Goal: Task Accomplishment & Management: Manage account settings

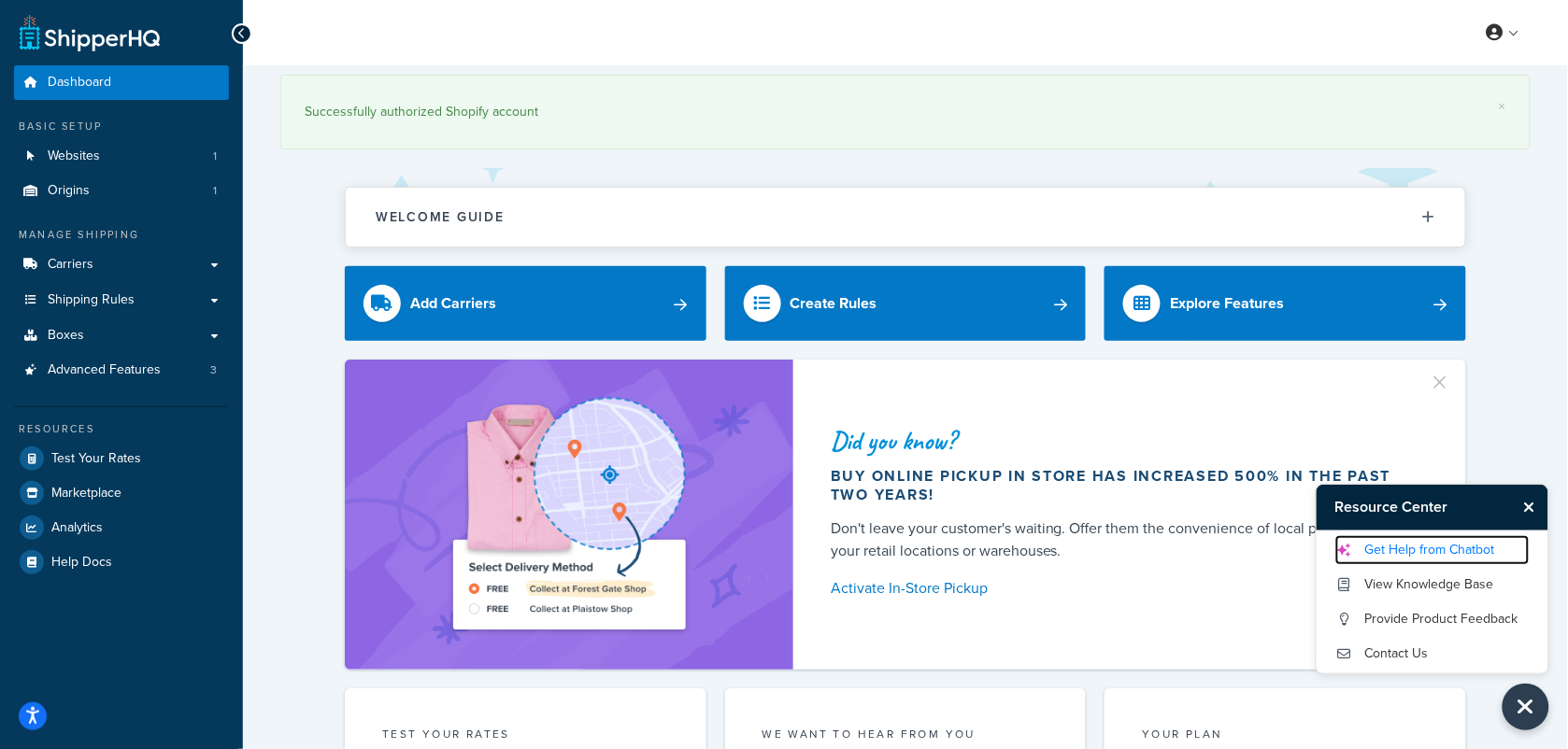
click at [1467, 554] on link "Get Help from Chatbot" at bounding box center [1432, 550] width 195 height 30
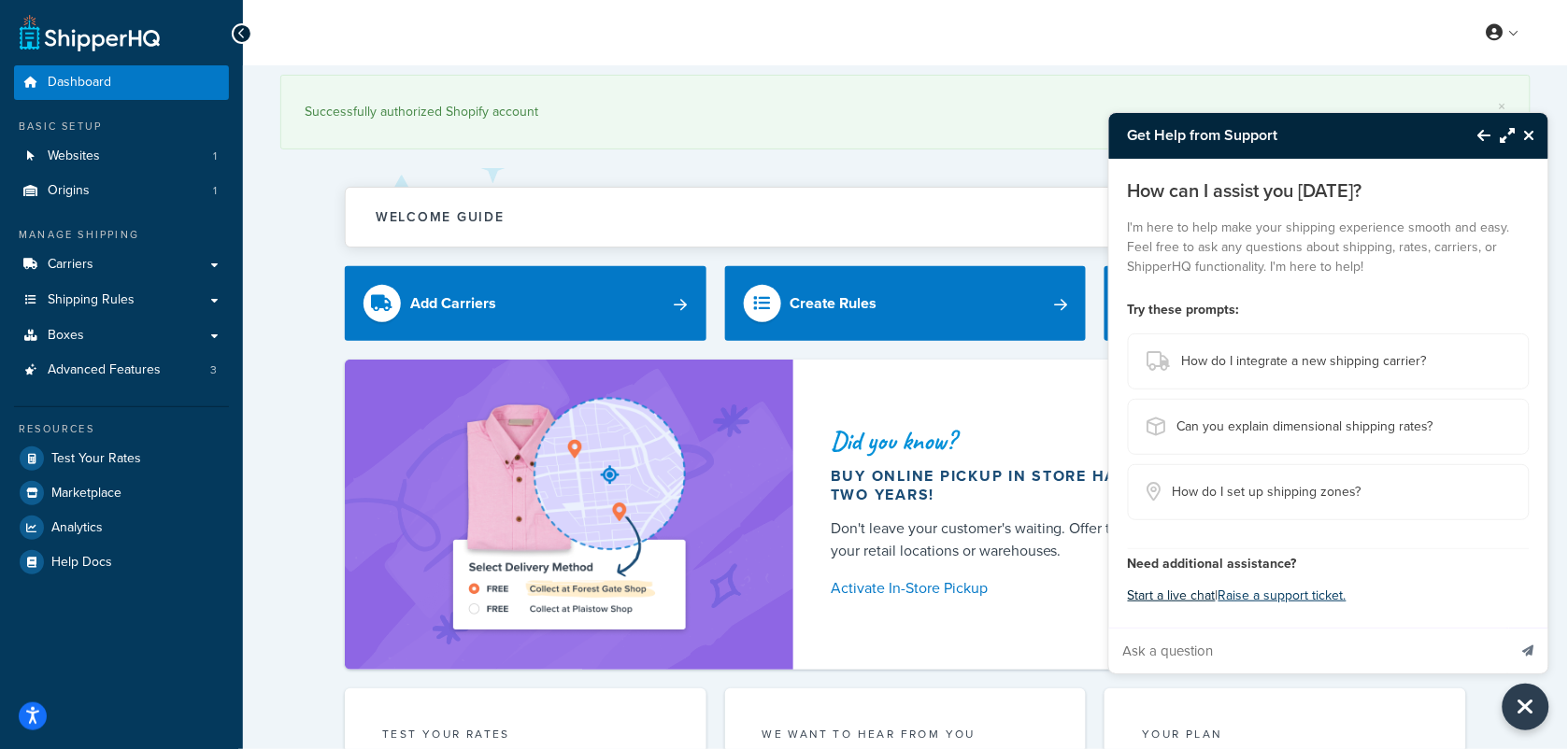
click at [1168, 595] on button "Start a live chat" at bounding box center [1171, 596] width 88 height 26
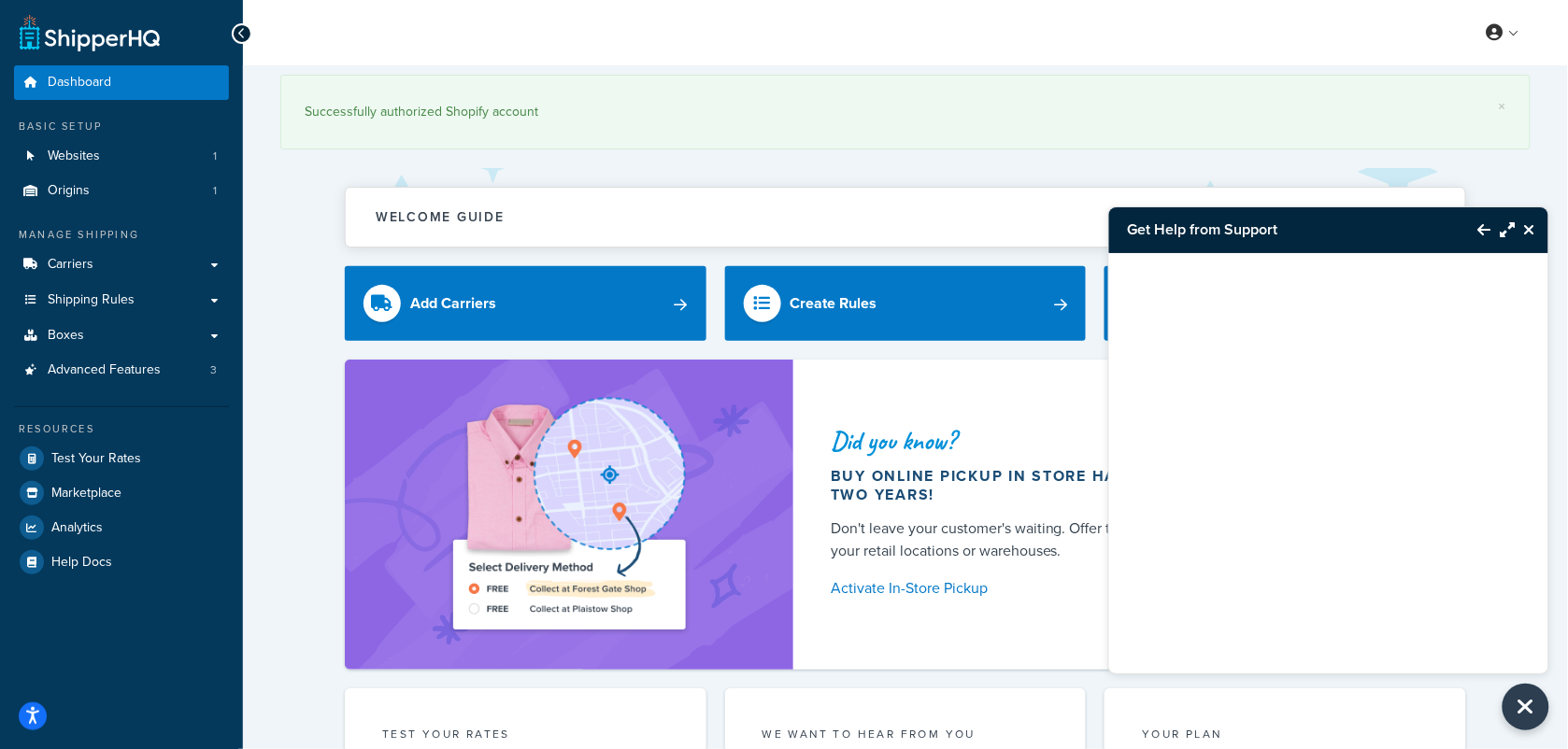
click at [1278, 406] on div at bounding box center [1328, 440] width 439 height 374
click at [1230, 249] on h3 "Get Help from Support" at bounding box center [1283, 229] width 351 height 44
click at [1245, 239] on h3 "Get Help from Support" at bounding box center [1283, 229] width 351 height 44
click at [1481, 231] on icon "Back to Resource Center" at bounding box center [1484, 229] width 13 height 15
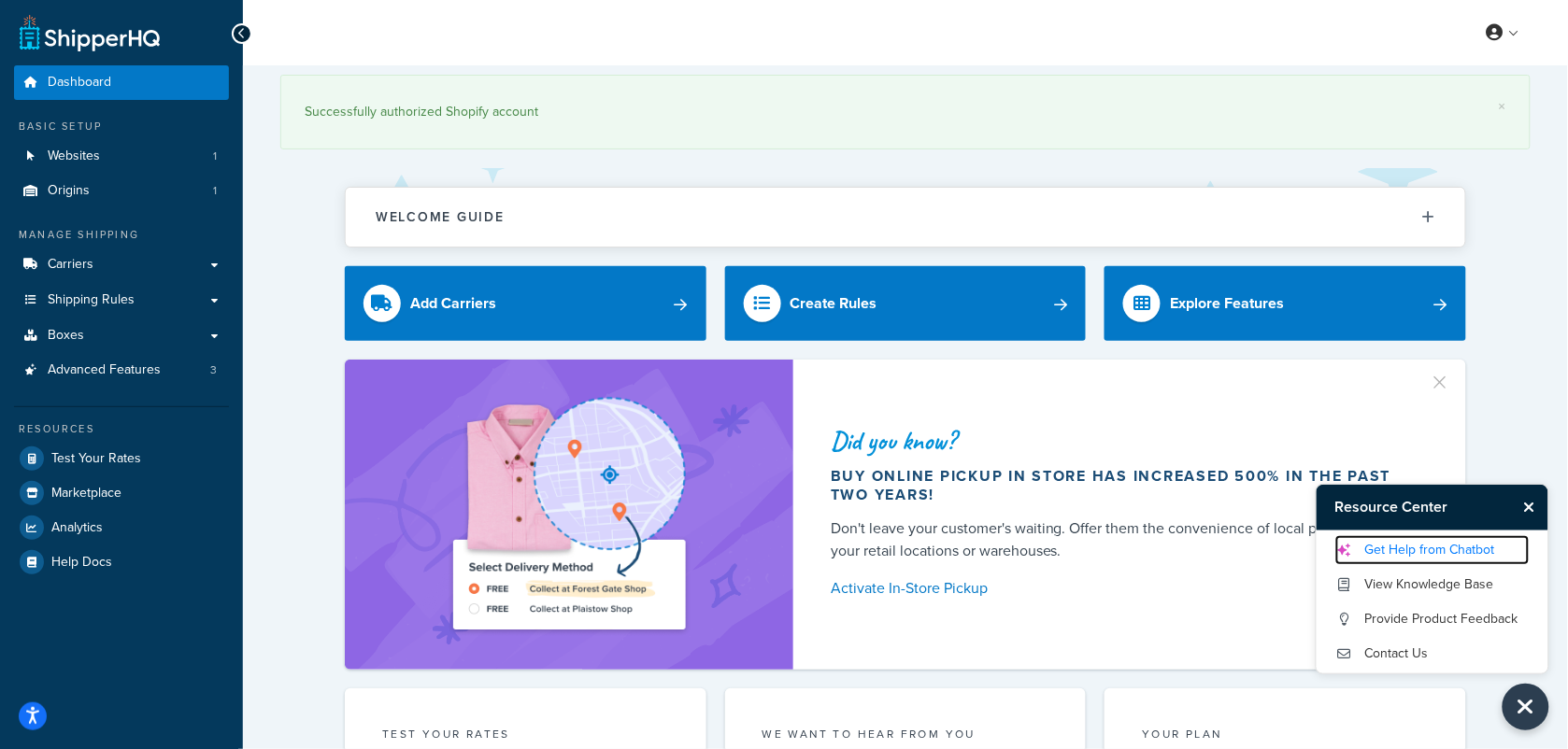
click at [1453, 554] on link "Get Help from Chatbot" at bounding box center [1432, 550] width 195 height 30
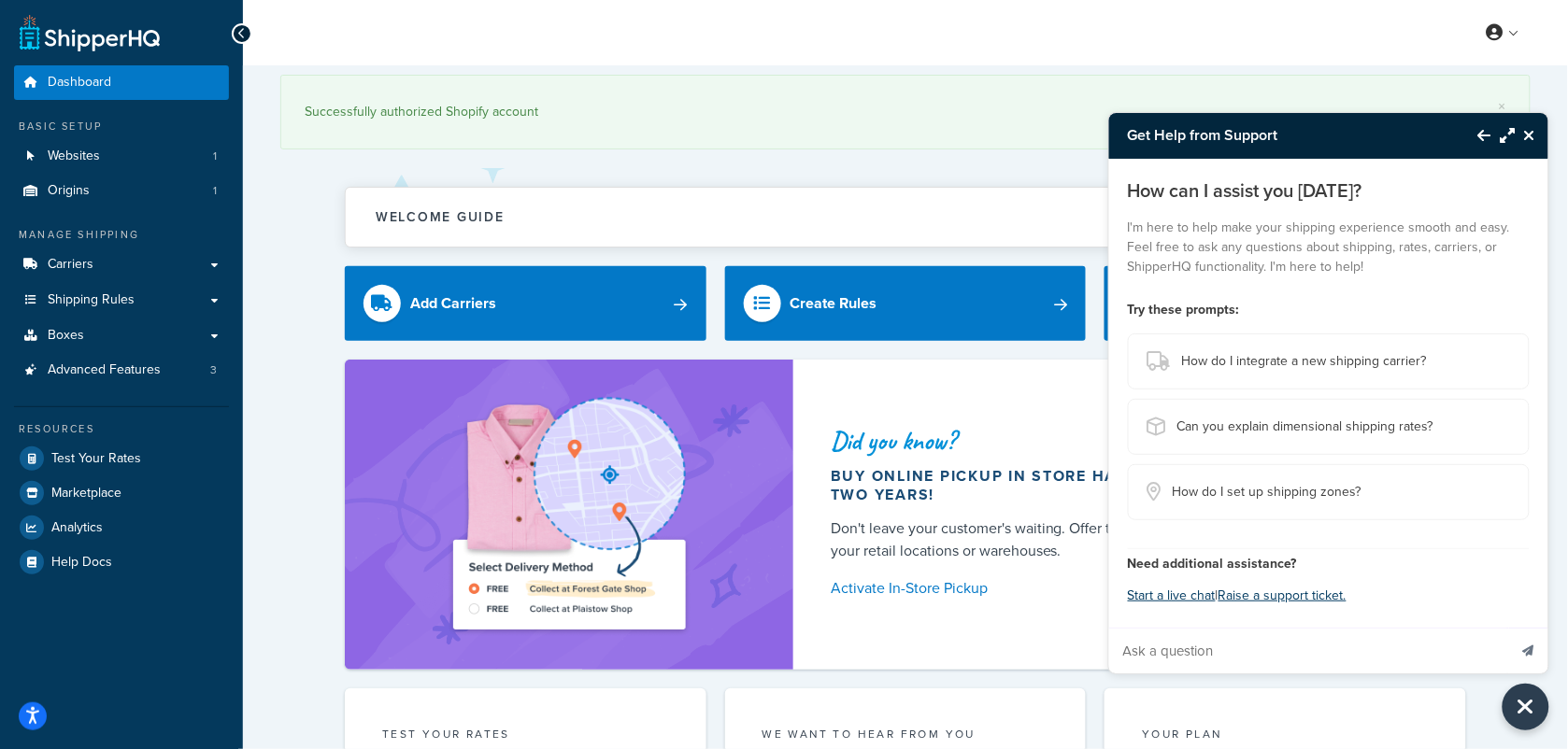
click at [1247, 656] on input "Ask a question" at bounding box center [1307, 650] width 398 height 44
click at [1230, 644] on input "Ask a question" at bounding box center [1307, 650] width 398 height 44
type input "Hello"
click at [1509, 627] on button "Send message" at bounding box center [1528, 650] width 40 height 45
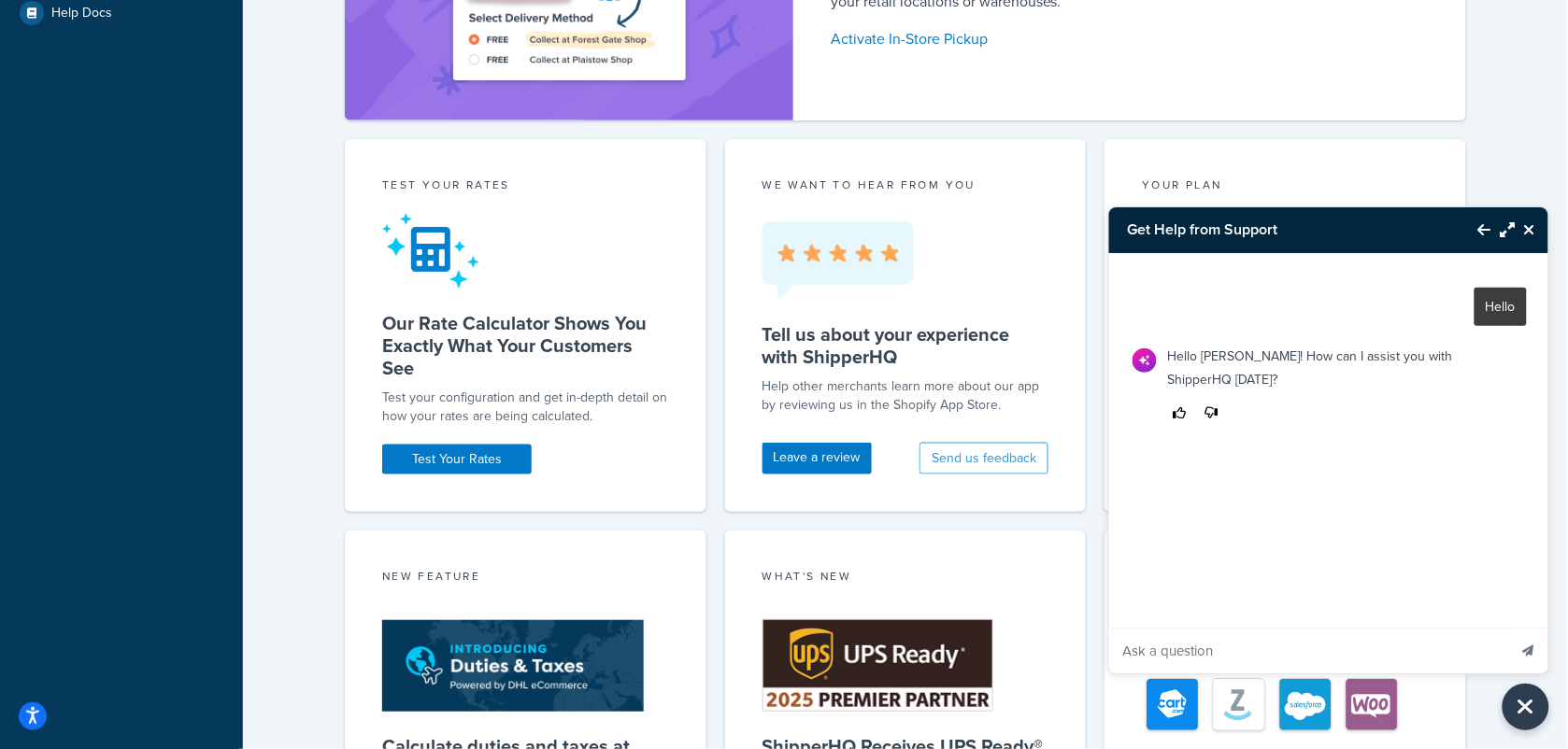
scroll to position [655, 0]
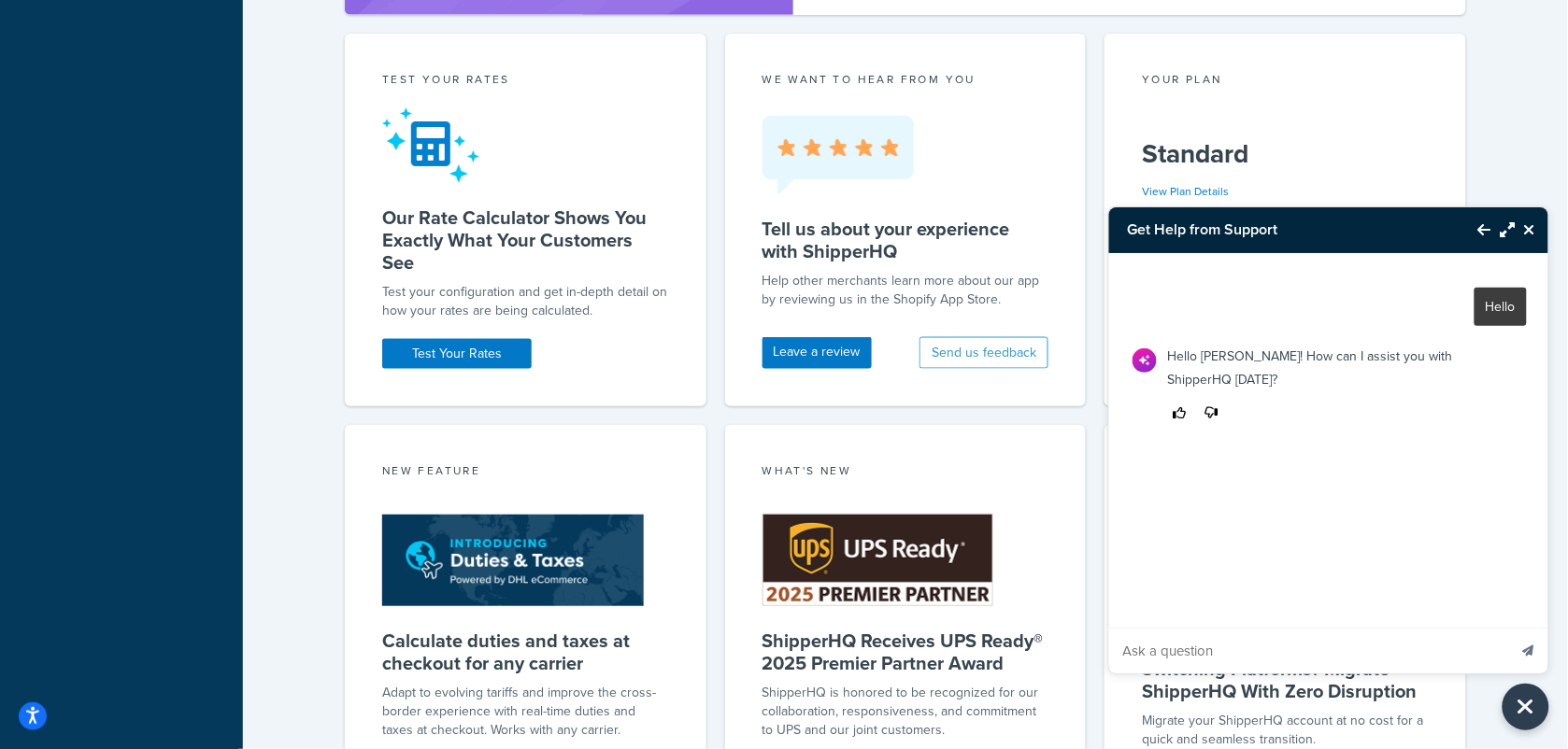
click at [1230, 647] on input "Ask a question" at bounding box center [1307, 650] width 398 height 44
type input "I need help with The setup for Puerto Rico Orders"
click at [1509, 627] on button "Send message" at bounding box center [1528, 650] width 40 height 45
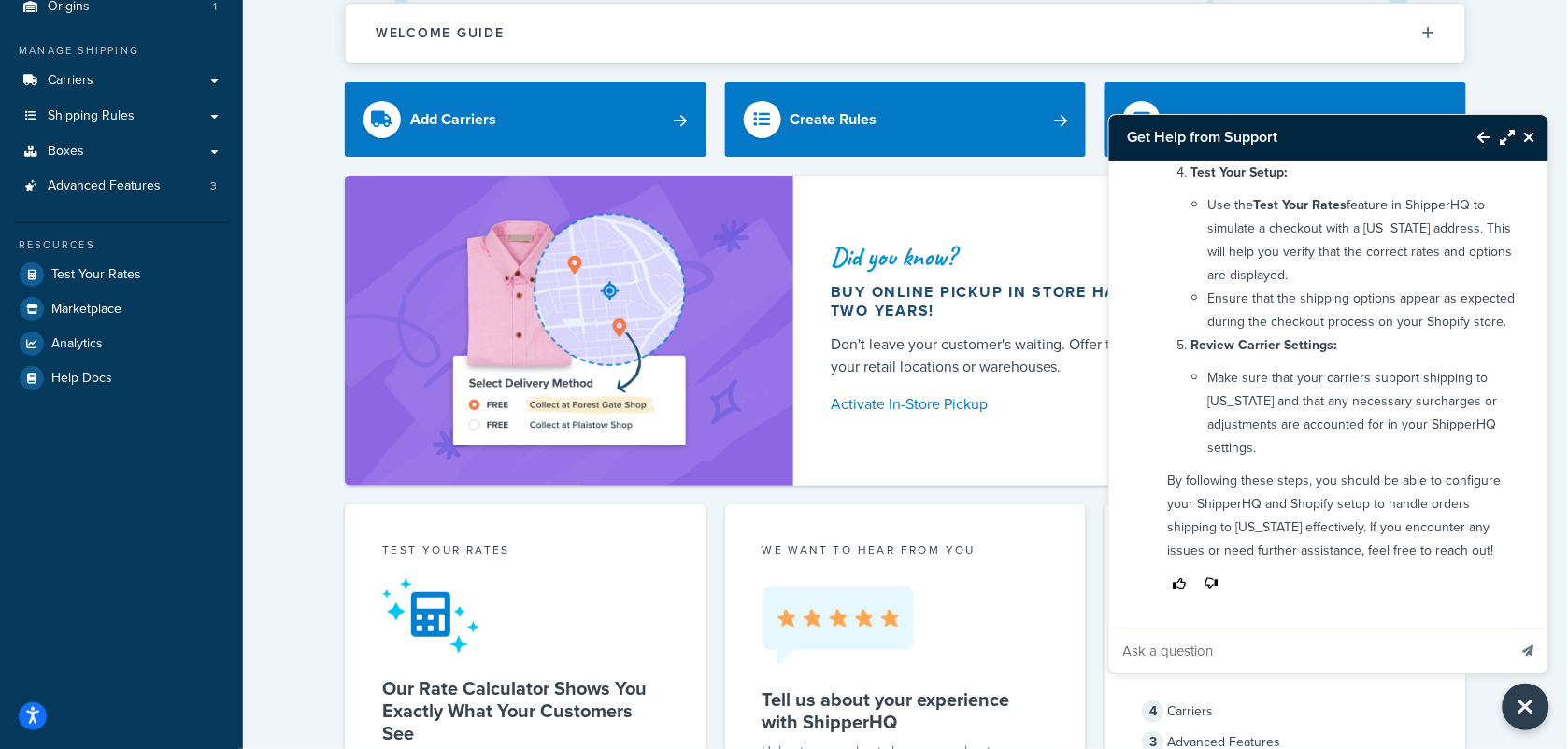
scroll to position [71, 0]
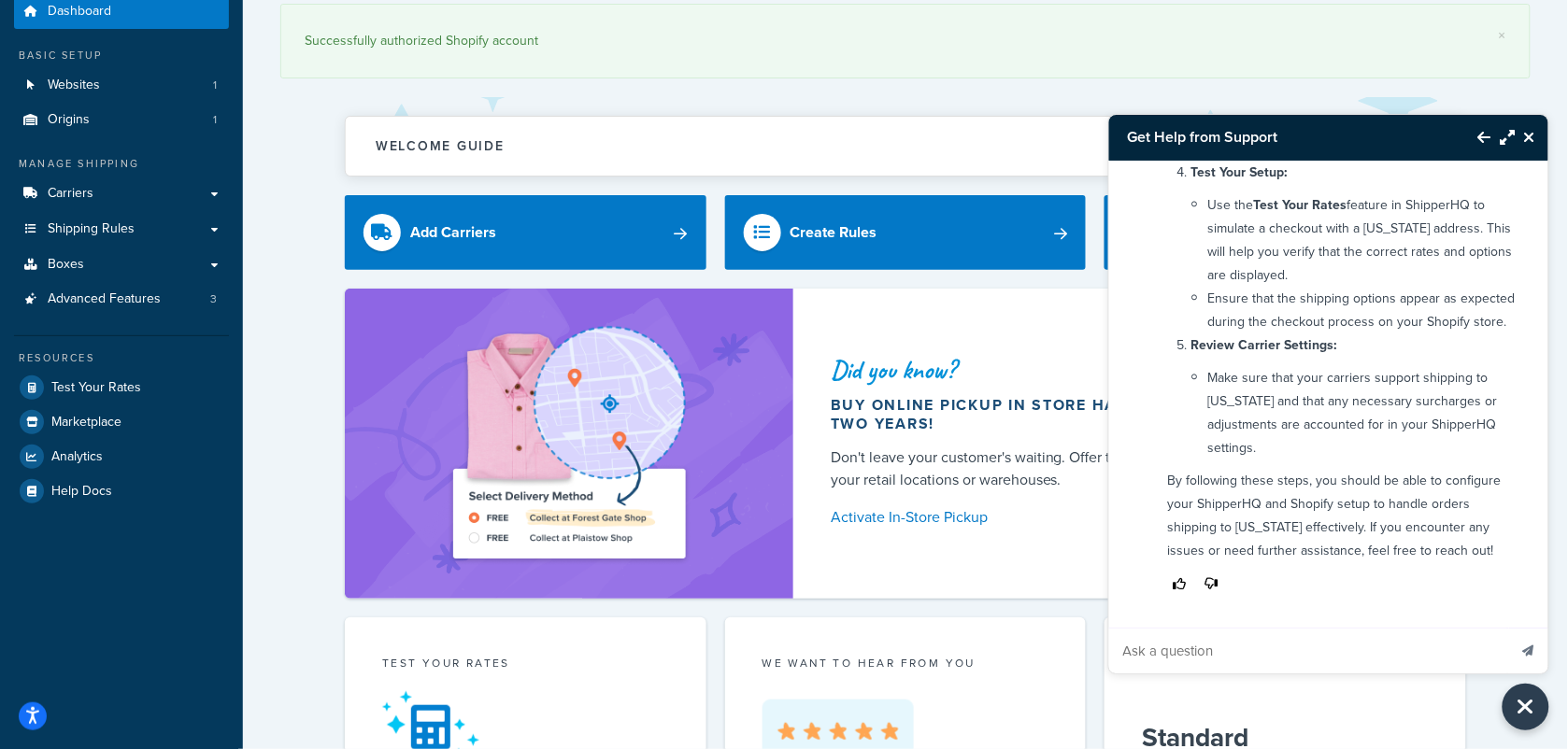
click at [1474, 133] on button "Back to Resource Center" at bounding box center [1475, 136] width 32 height 42
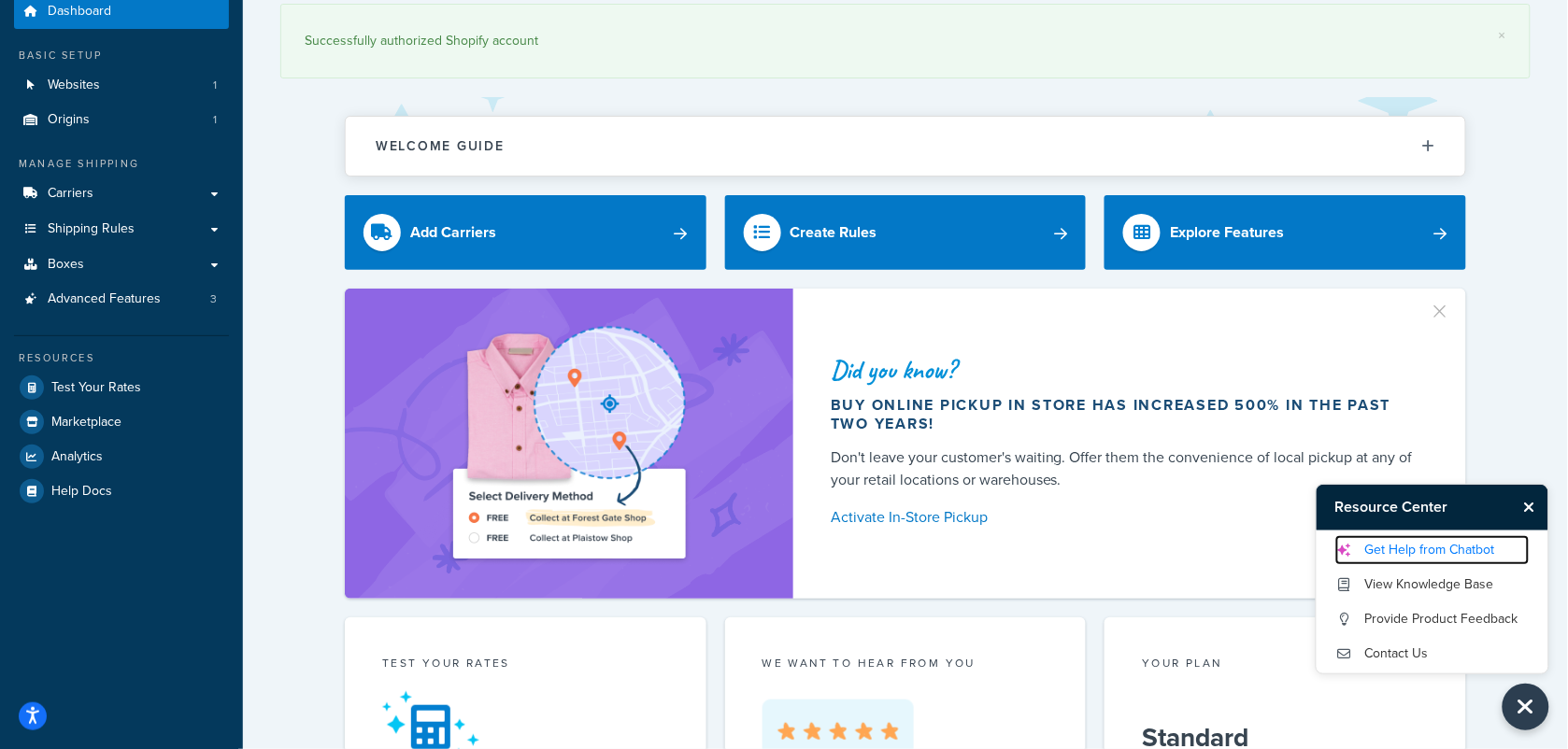
click at [1418, 553] on link "Get Help from Chatbot" at bounding box center [1432, 550] width 195 height 30
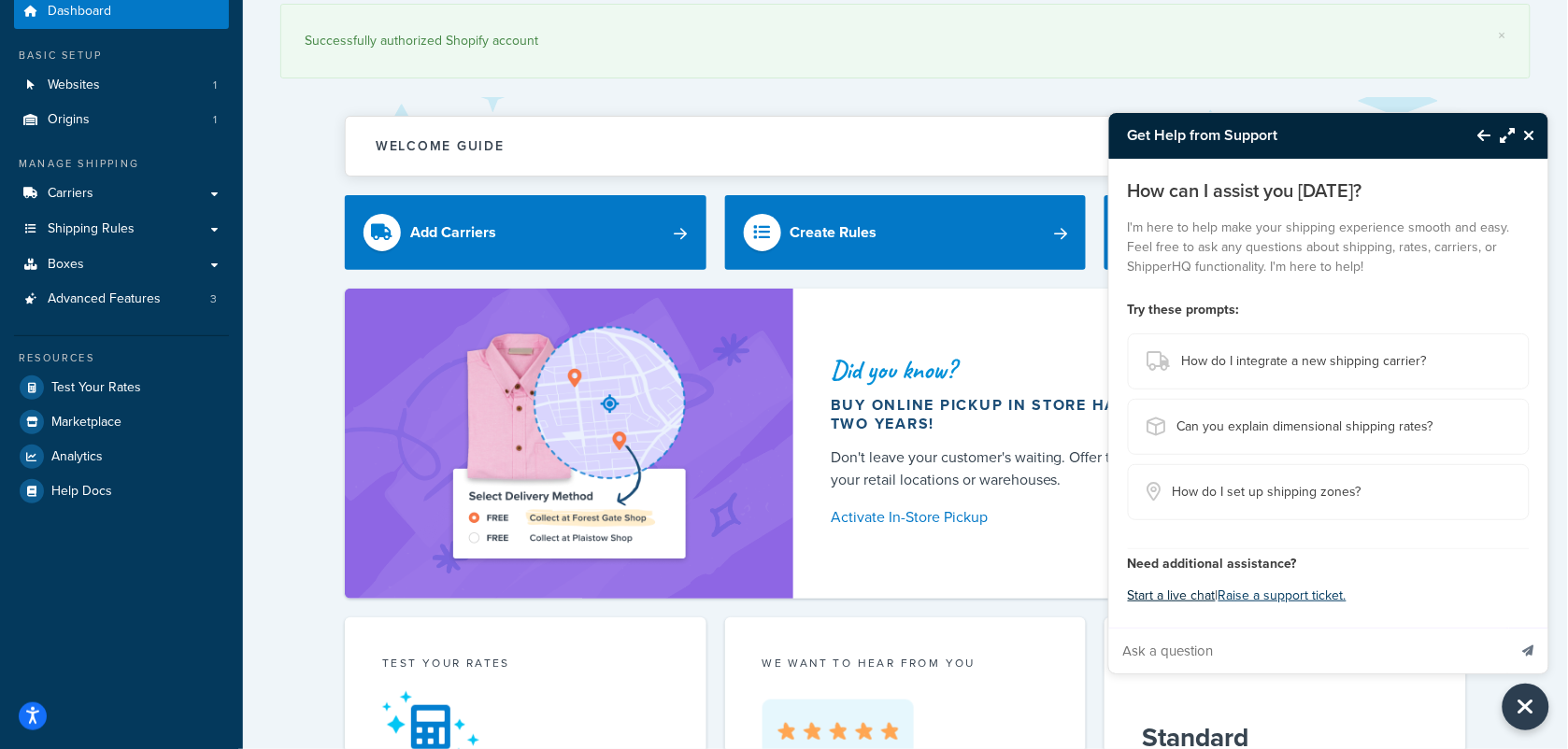
click at [1173, 590] on button "Start a live chat" at bounding box center [1171, 596] width 88 height 26
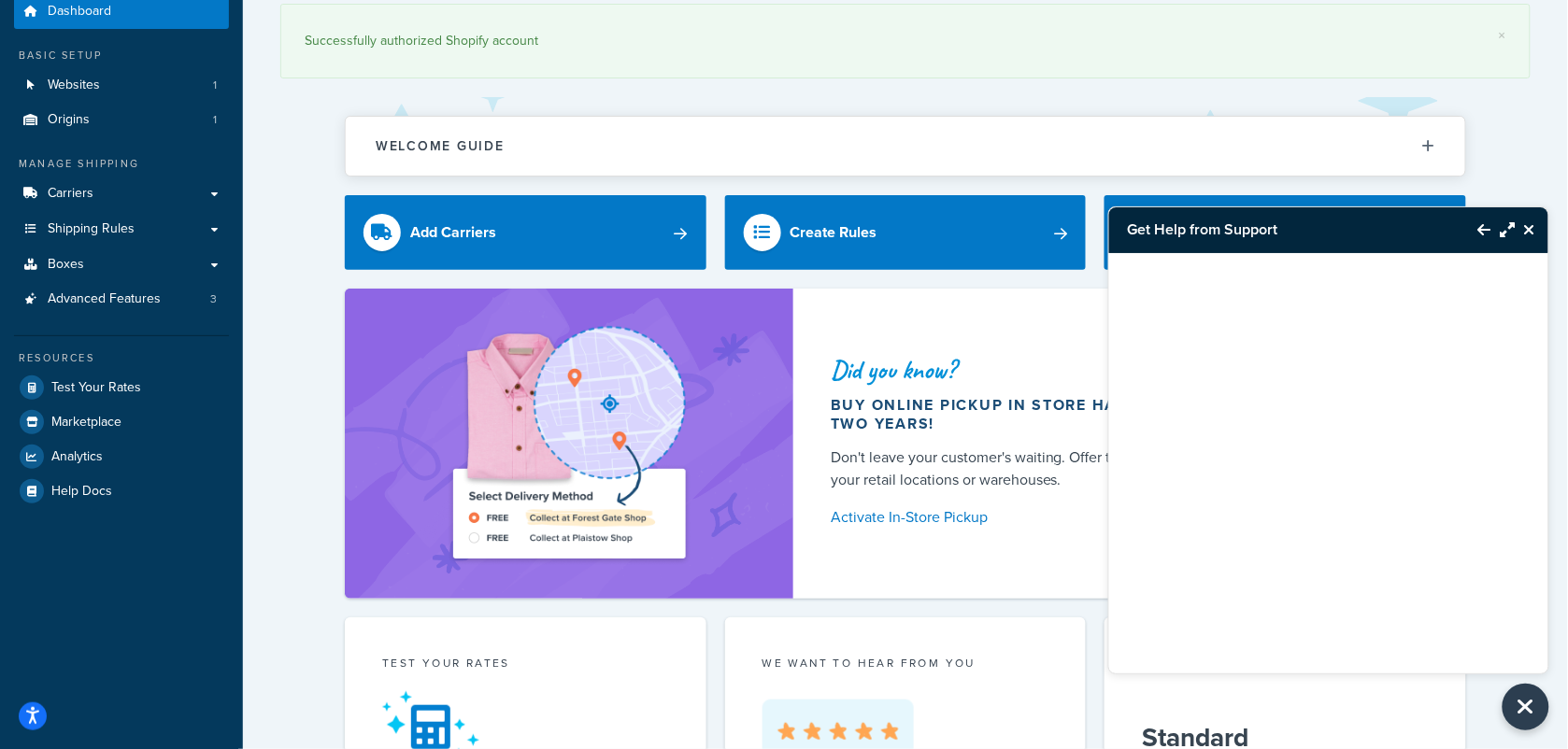
click at [1505, 226] on icon "Maximize Resource Center" at bounding box center [1508, 229] width 15 height 15
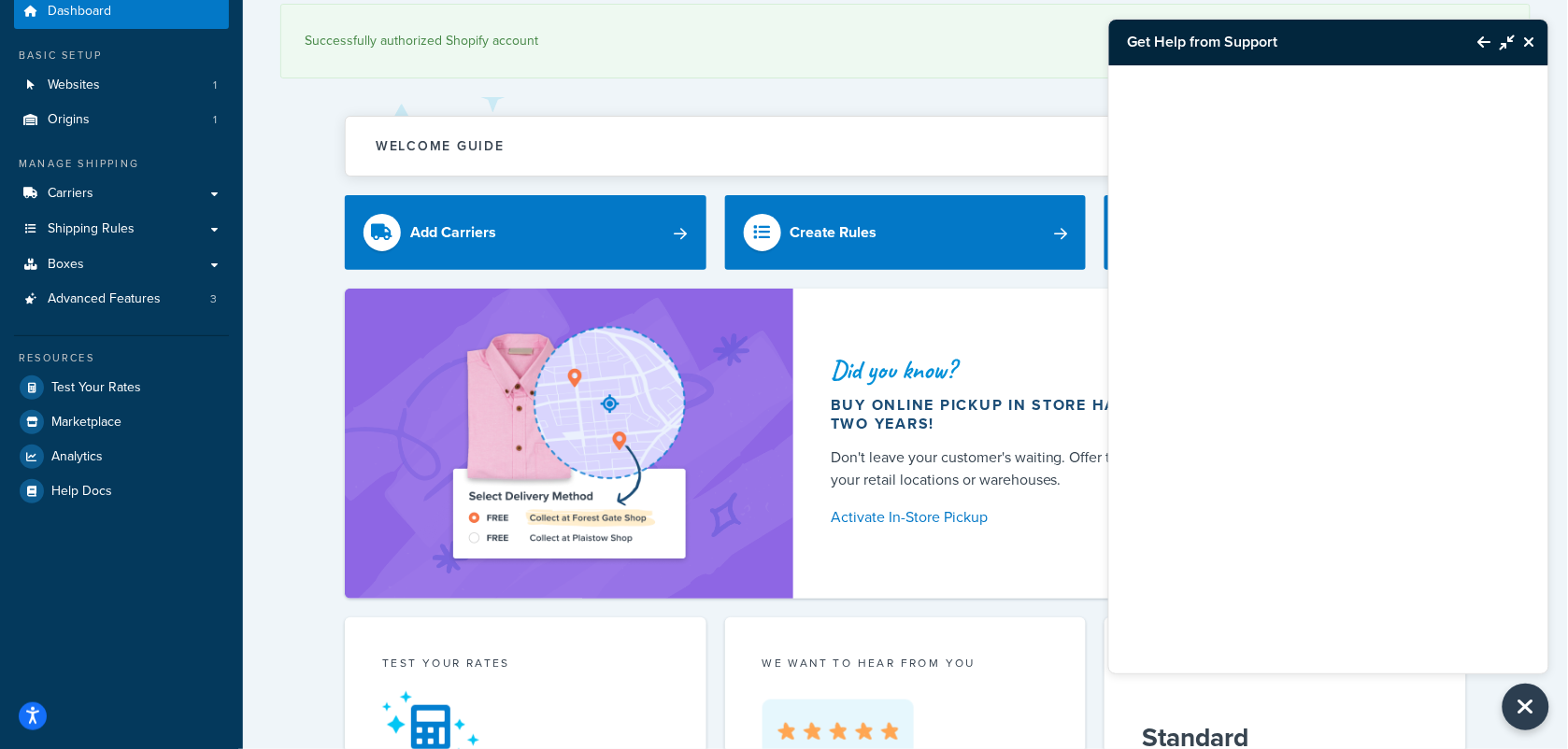
click at [1361, 248] on div at bounding box center [1328, 370] width 439 height 609
click at [1504, 40] on icon "Minimize Resource Center" at bounding box center [1508, 42] width 15 height 15
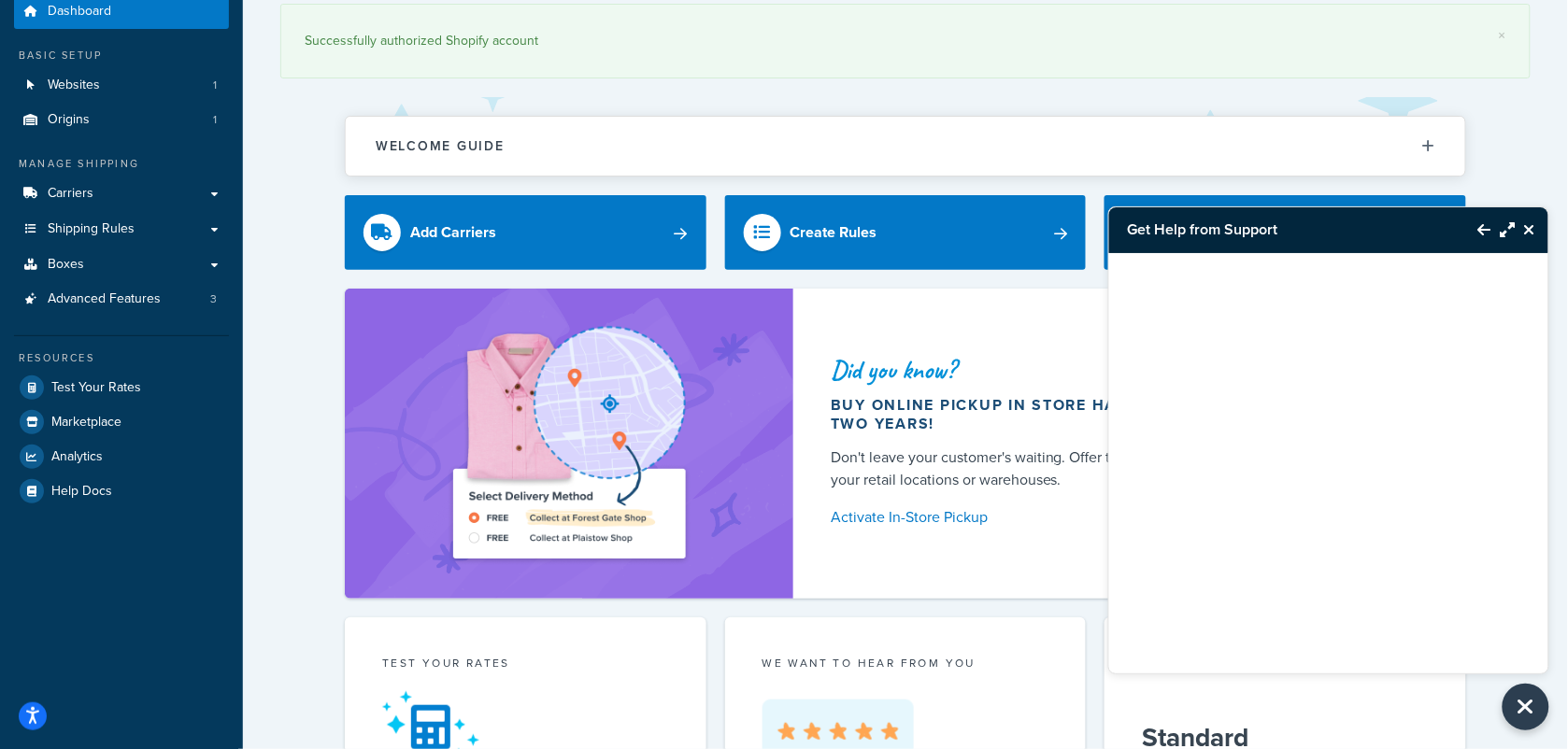
click at [1248, 633] on div at bounding box center [1328, 463] width 439 height 421
click at [1533, 229] on icon "Close Resource Center" at bounding box center [1528, 229] width 11 height 15
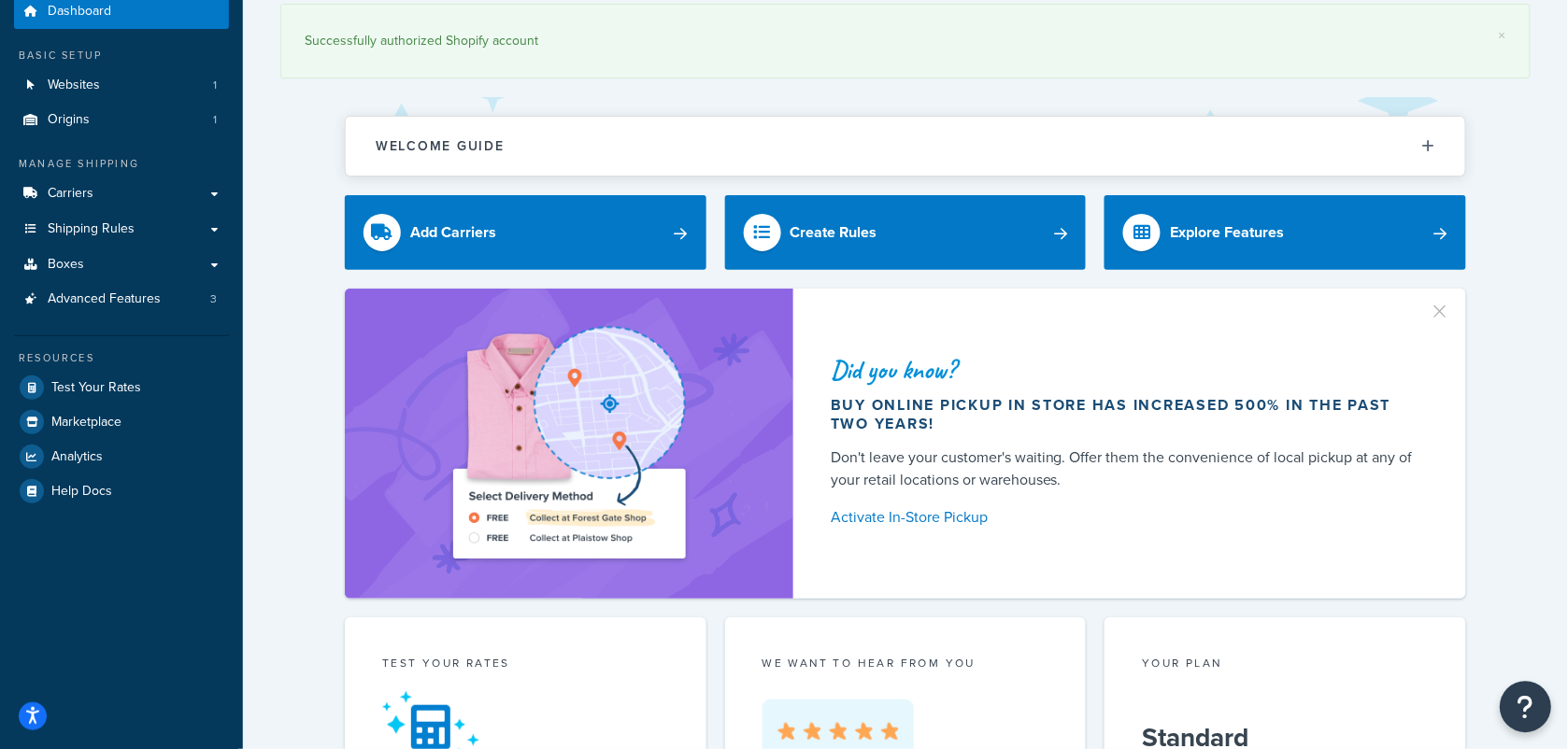
click at [1515, 702] on button "Open Resource Center" at bounding box center [1527, 707] width 51 height 51
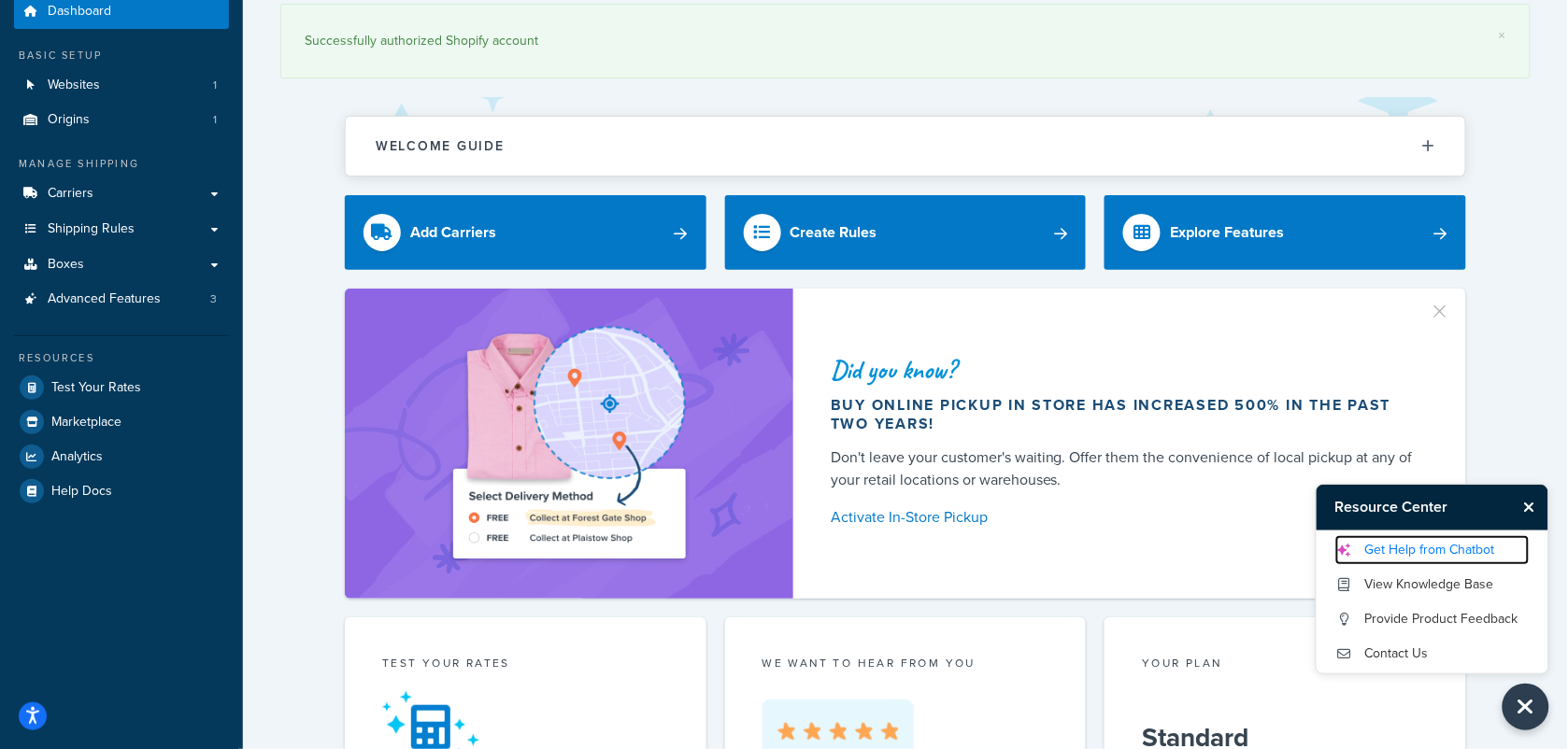
click at [1414, 546] on link "Get Help from Chatbot" at bounding box center [1432, 550] width 195 height 30
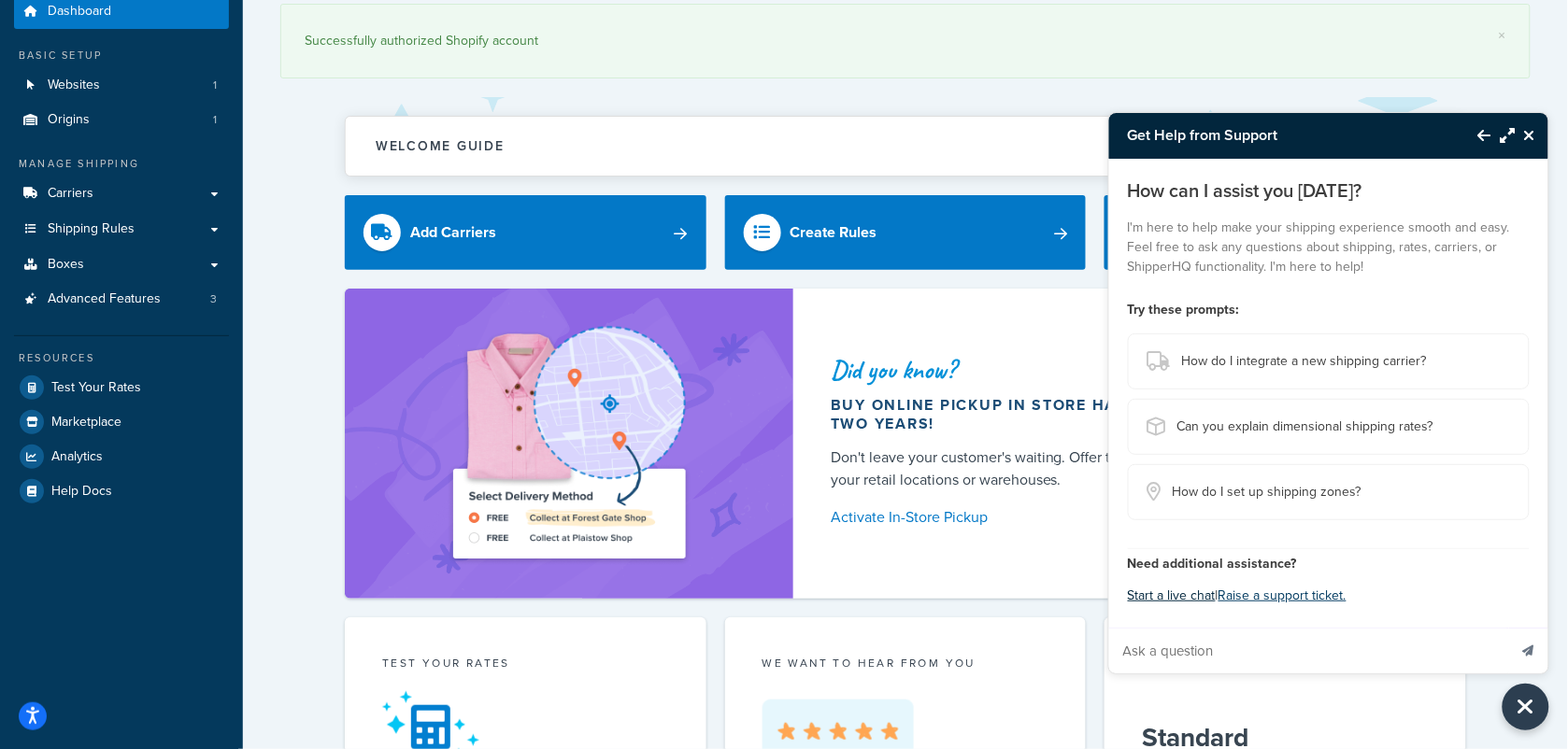
click at [1175, 600] on button "Start a live chat" at bounding box center [1171, 596] width 88 height 26
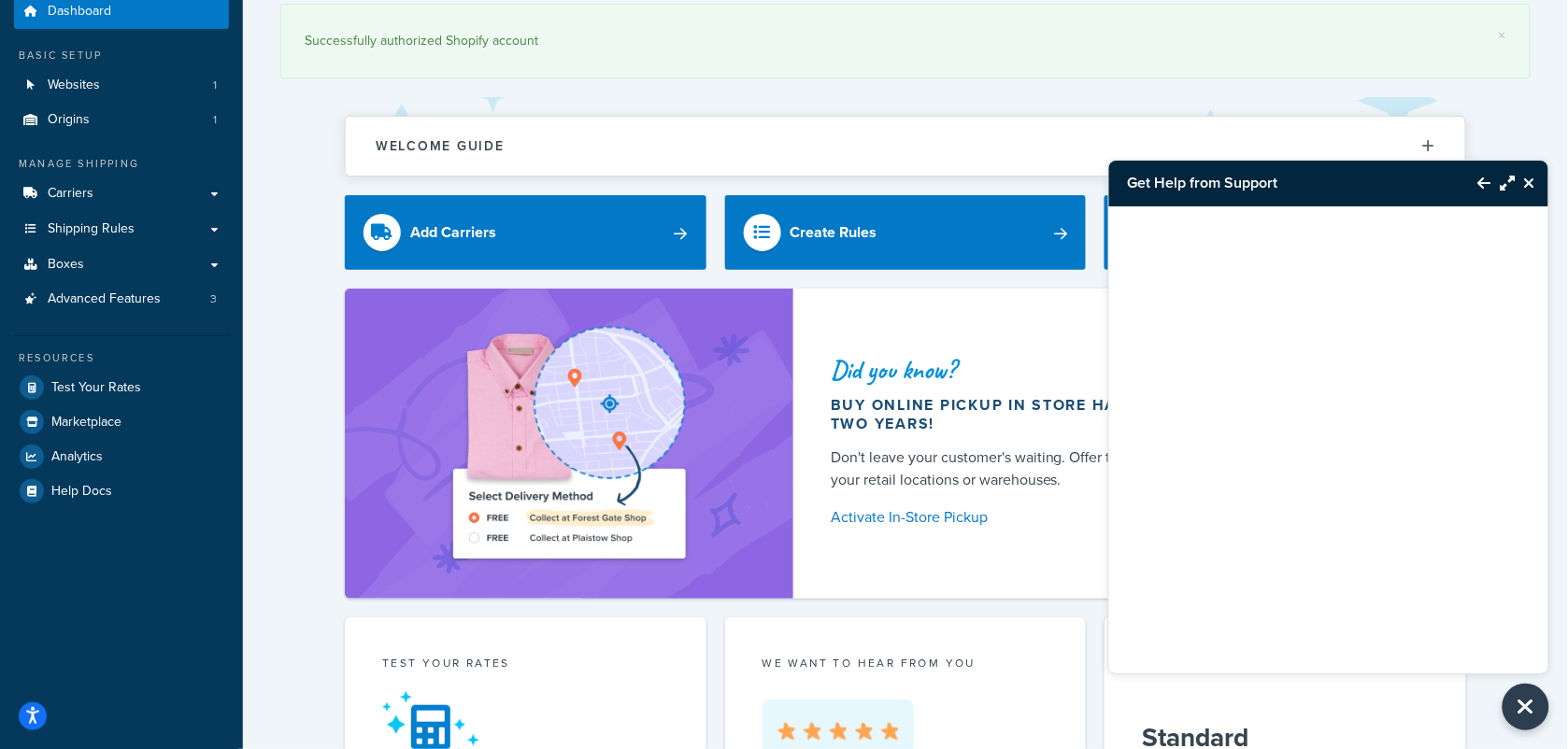
click at [63, 178] on link "Carriers" at bounding box center [121, 194] width 214 height 35
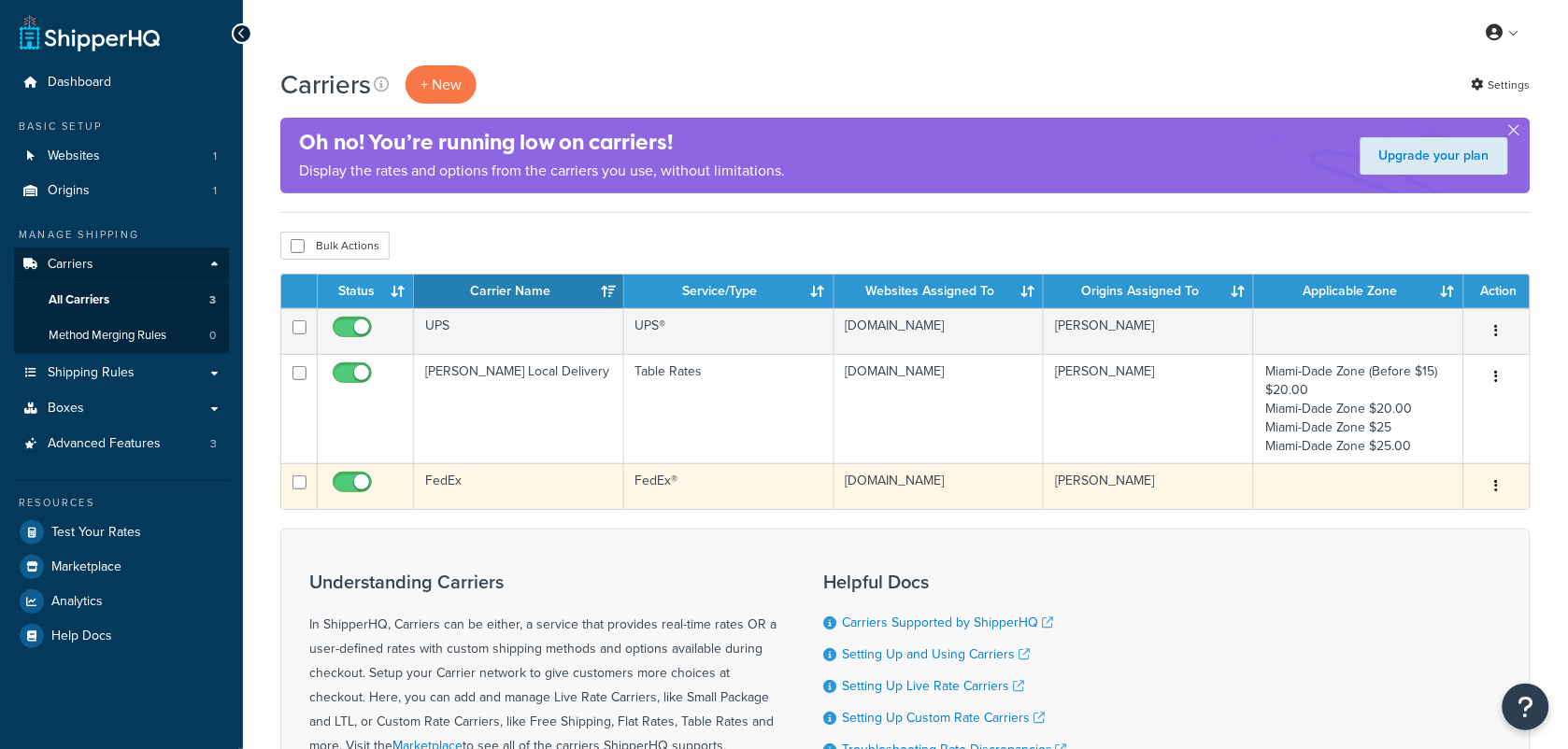
drag, startPoint x: 531, startPoint y: 484, endPoint x: 615, endPoint y: 465, distance: 86.1
click at [533, 484] on td "FedEx" at bounding box center [519, 486] width 210 height 45
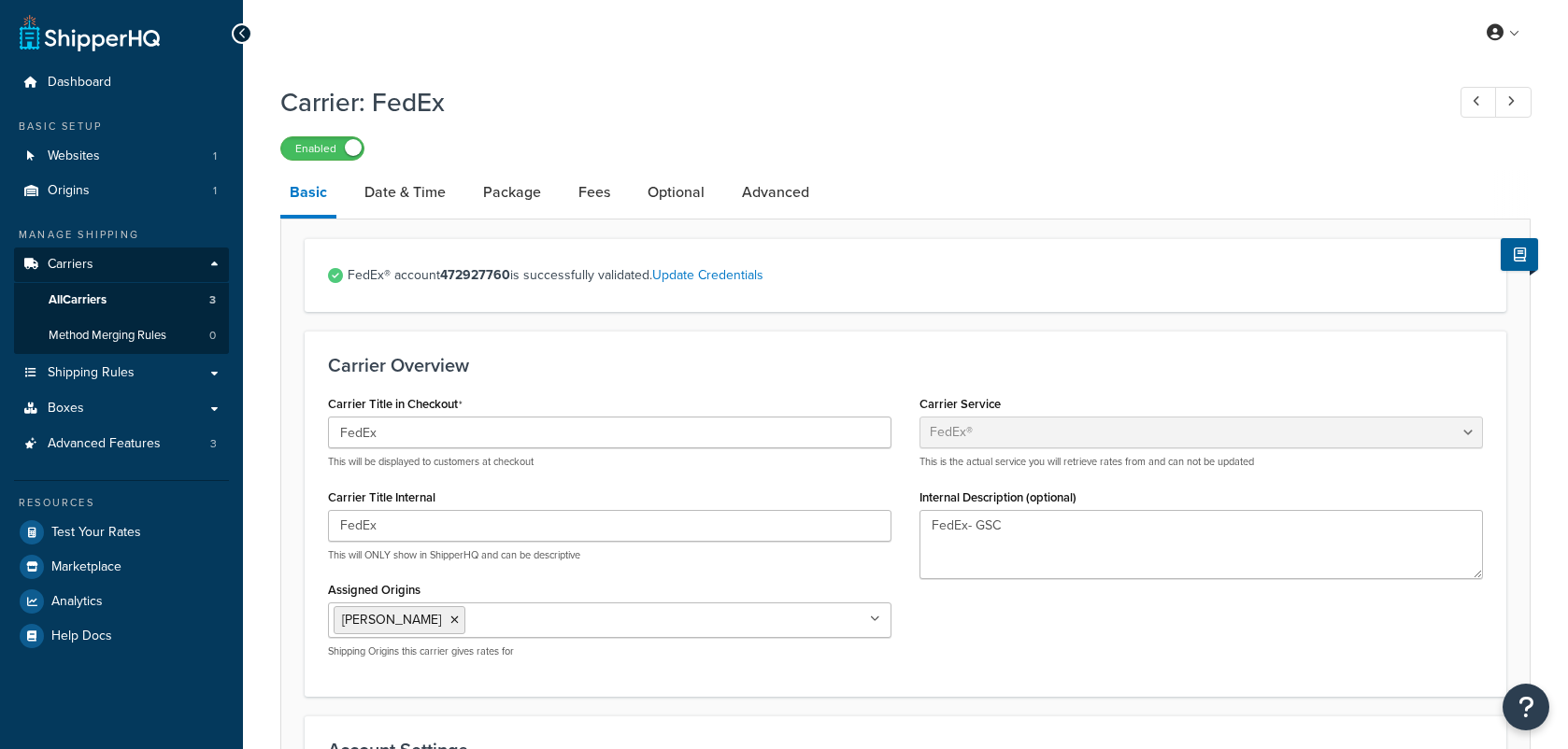
select select "fedEx"
select select "REGULAR_PICKUP"
select select "YOUR_PACKAGING"
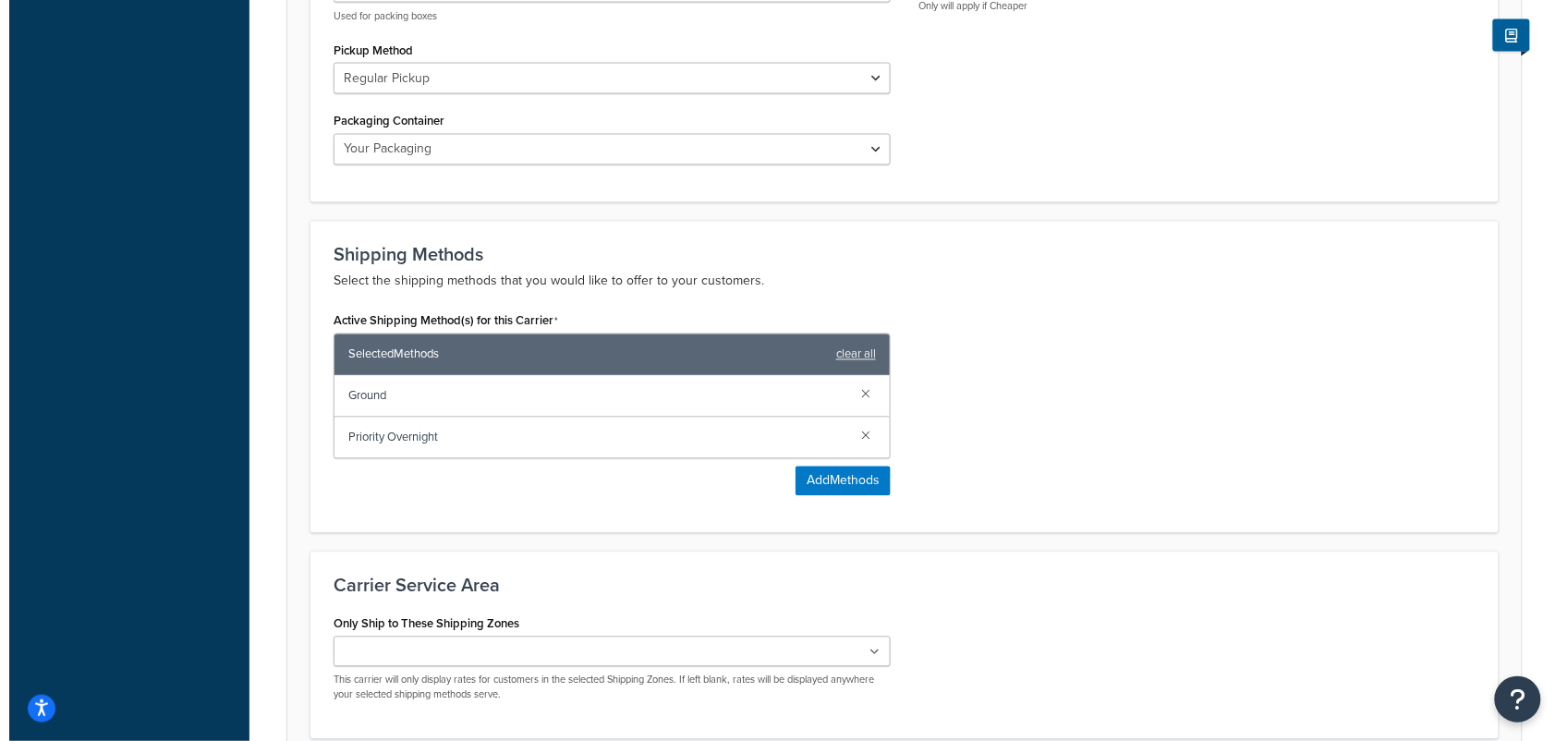
scroll to position [925, 0]
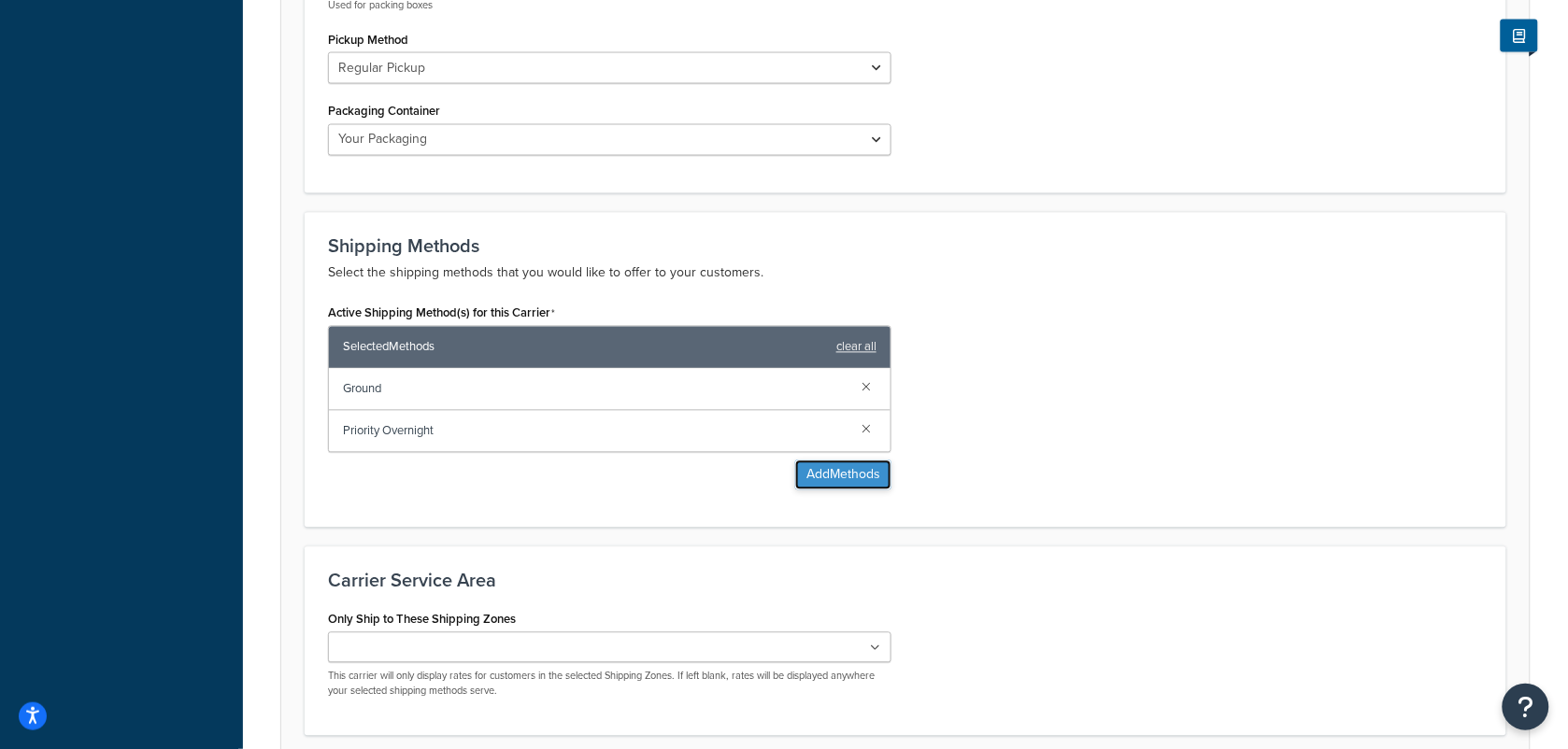
click at [856, 482] on button "Add Methods" at bounding box center [843, 475] width 96 height 30
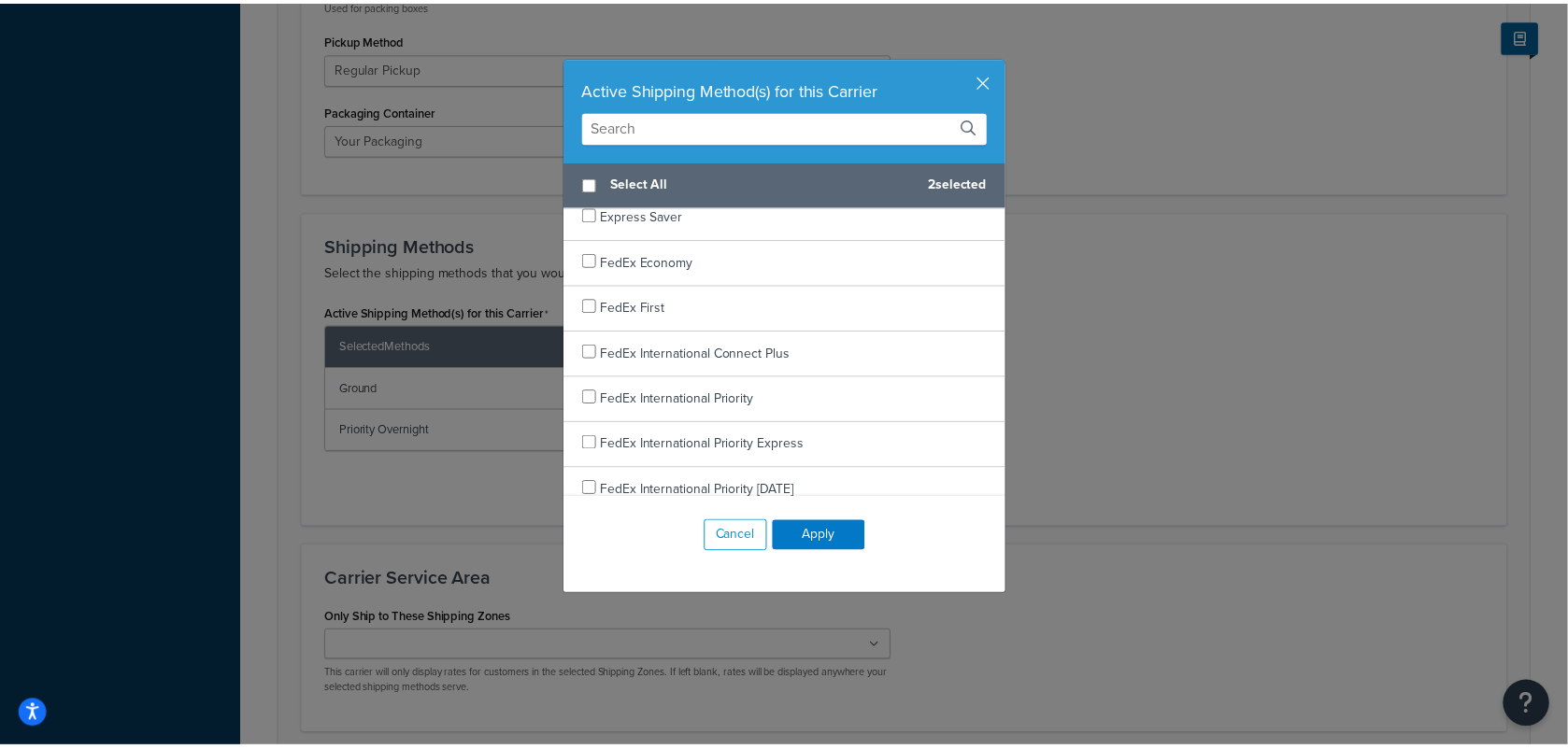
scroll to position [467, 0]
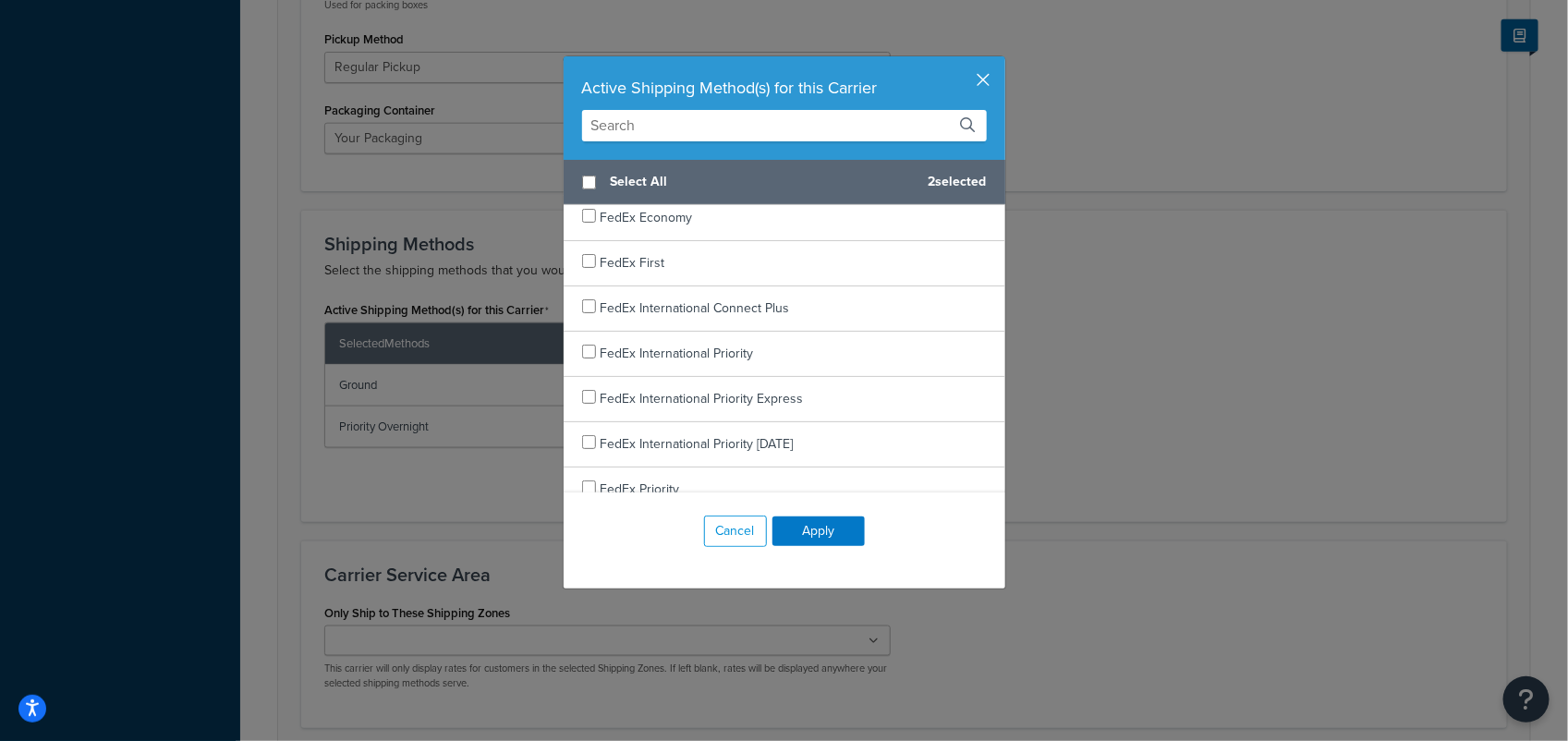
click at [1000, 61] on button "button" at bounding box center [1002, 59] width 5 height 5
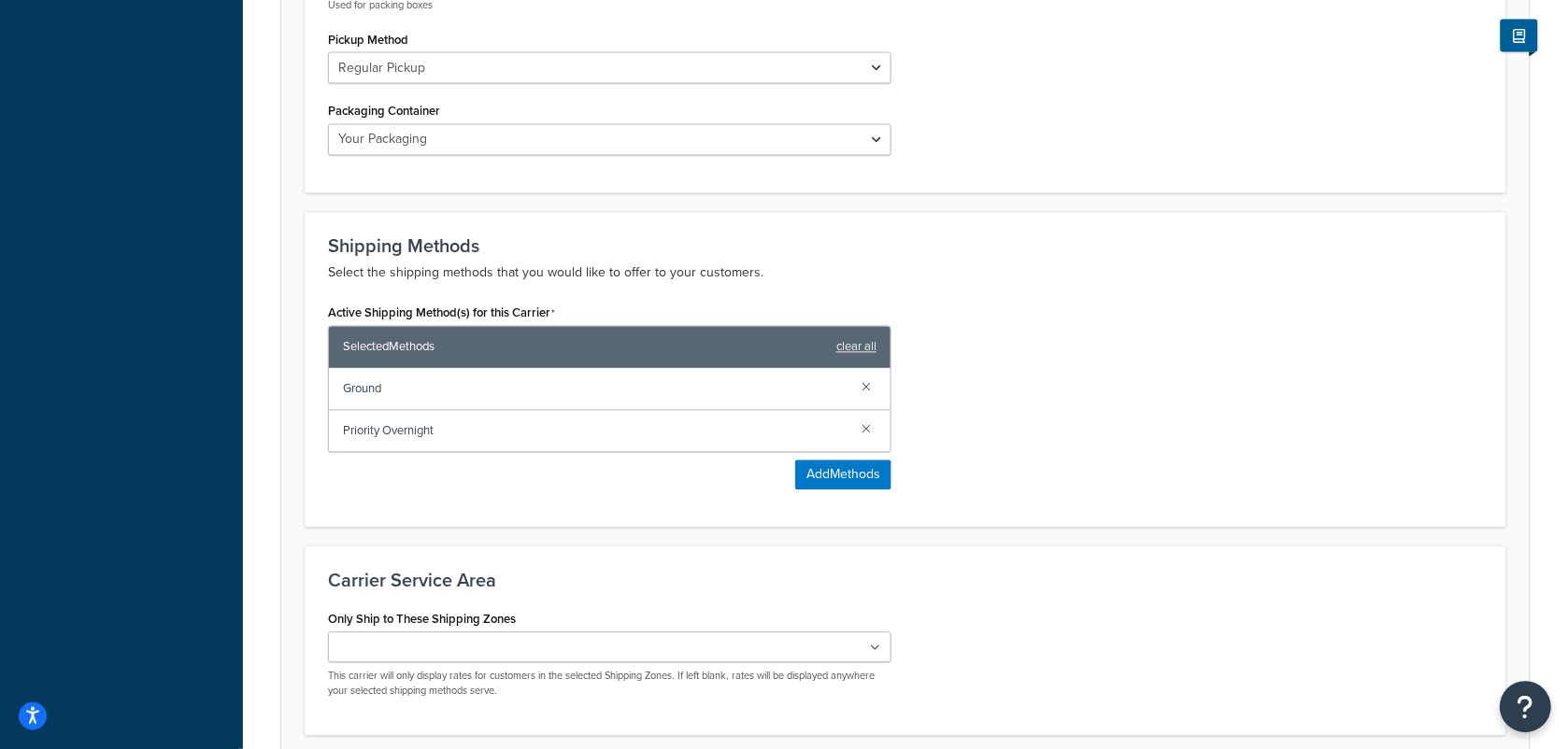
click at [1520, 695] on icon "Open Resource Center" at bounding box center [1527, 707] width 18 height 26
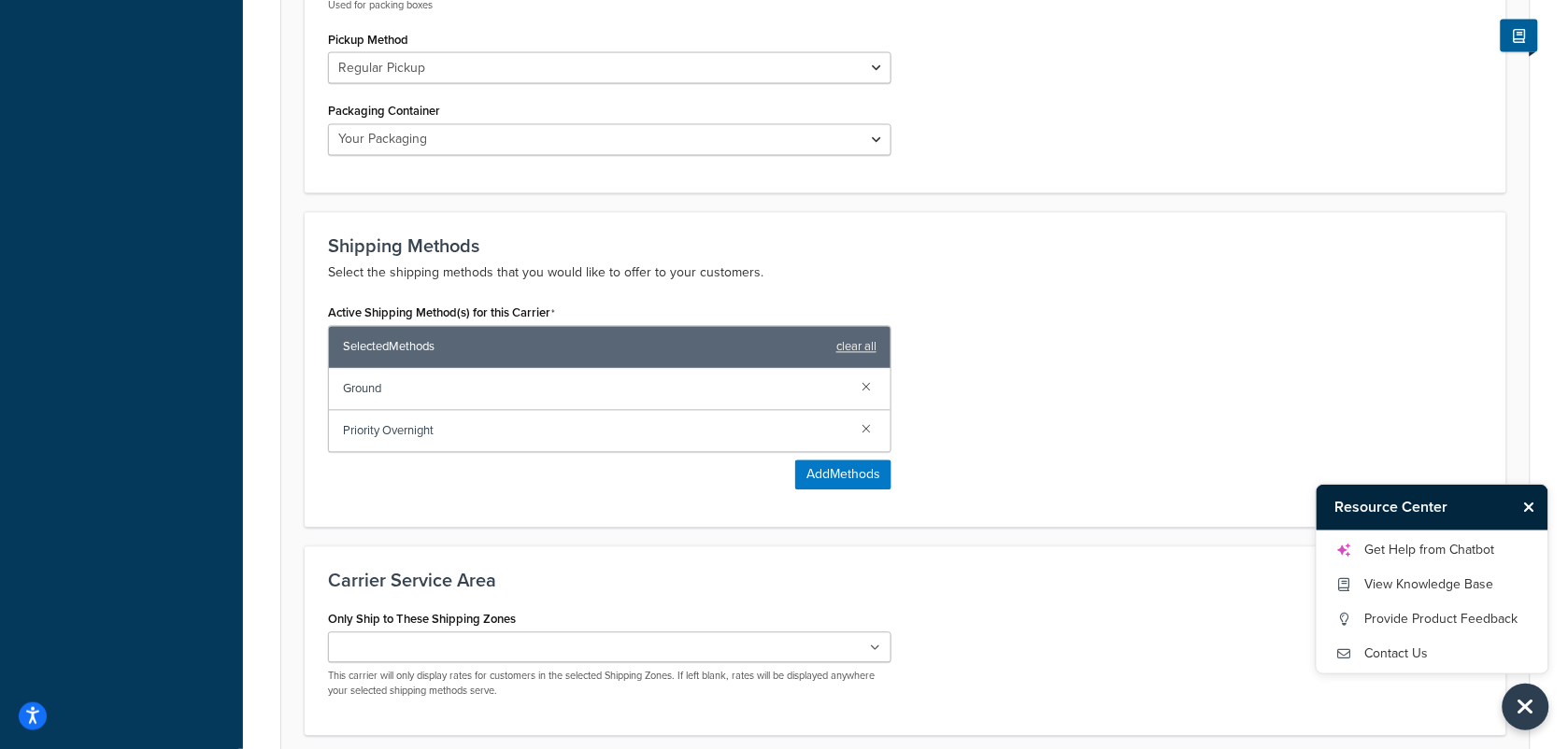
click at [1217, 541] on form "FedEx® account 472927760 is successfully validated. Update Credentials Carrier …" at bounding box center [905, 58] width 1248 height 1509
click at [1296, 374] on div "Active Shipping Method(s) for this Carrier Selected Methods clear all Ground Pr…" at bounding box center [905, 402] width 1183 height 205
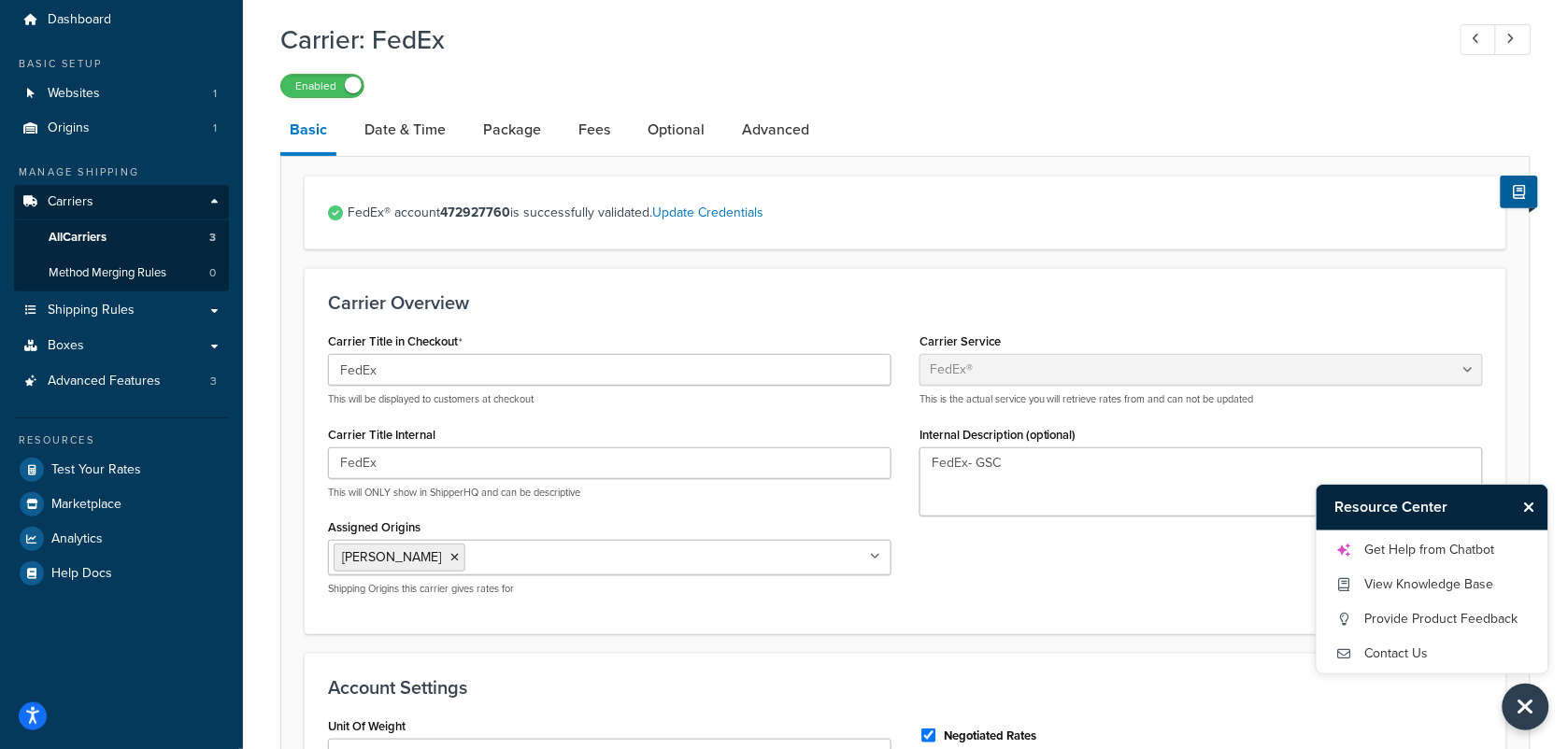
scroll to position [0, 0]
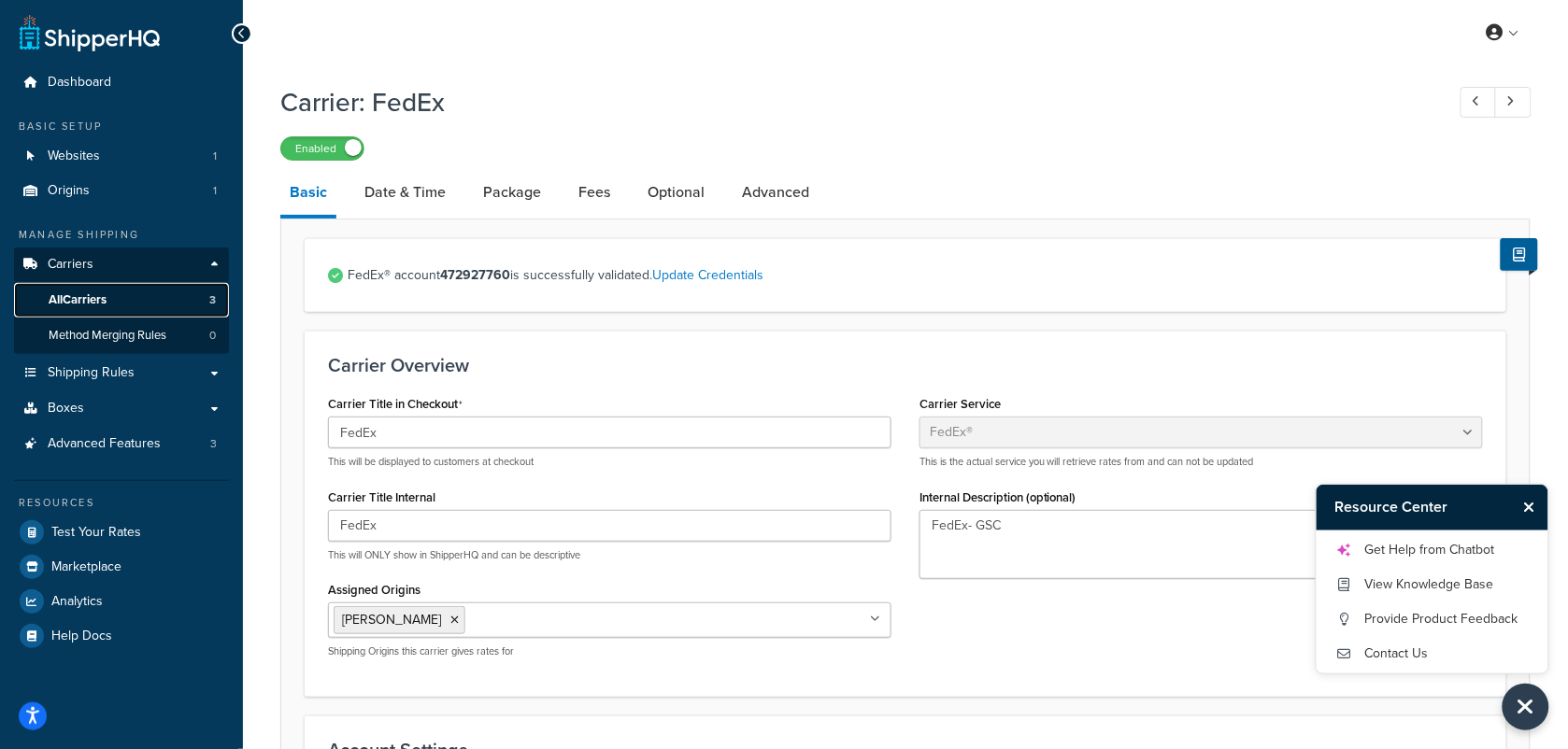
click at [96, 296] on span "All Carriers" at bounding box center [77, 300] width 58 height 16
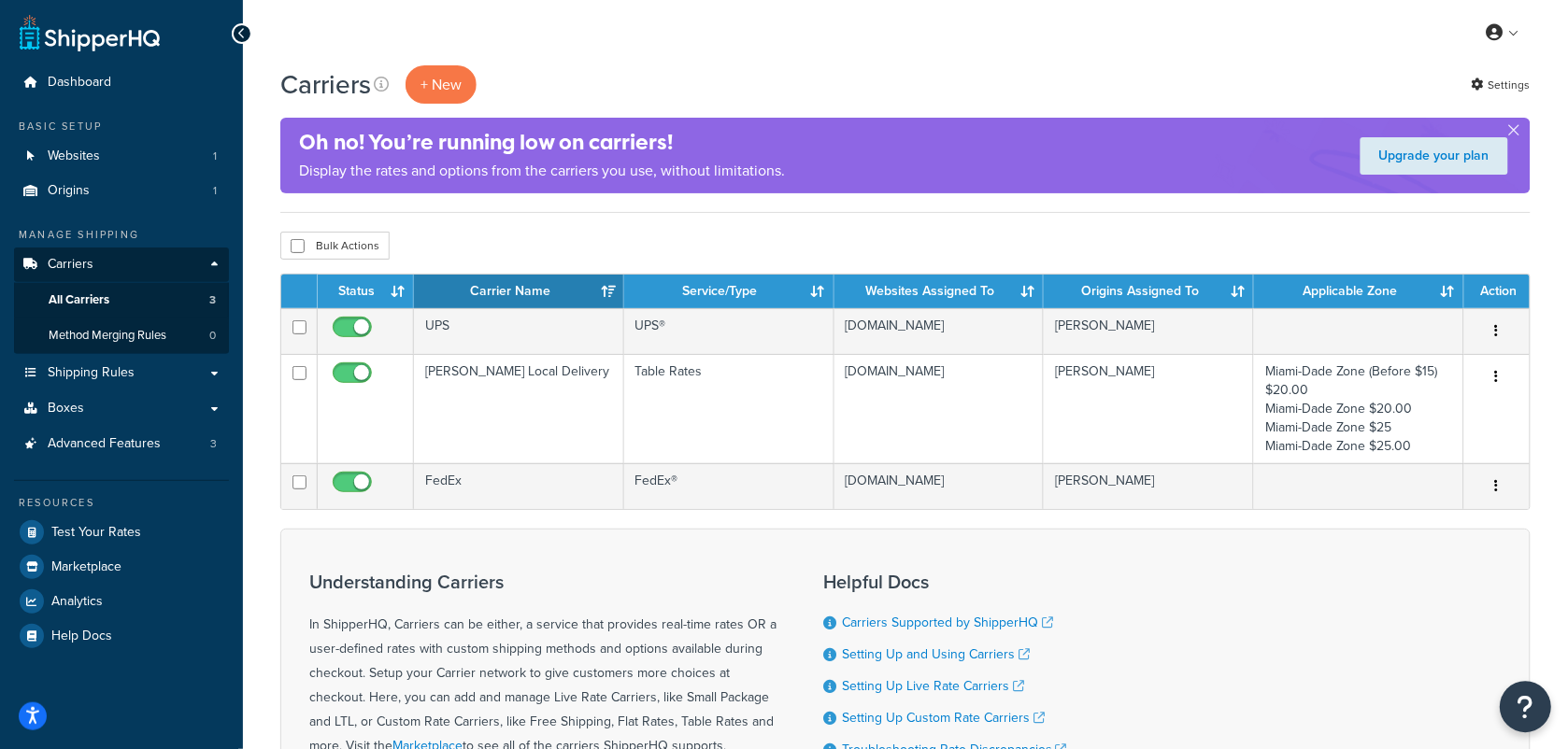
click at [1519, 699] on icon "Open Resource Center" at bounding box center [1527, 707] width 18 height 26
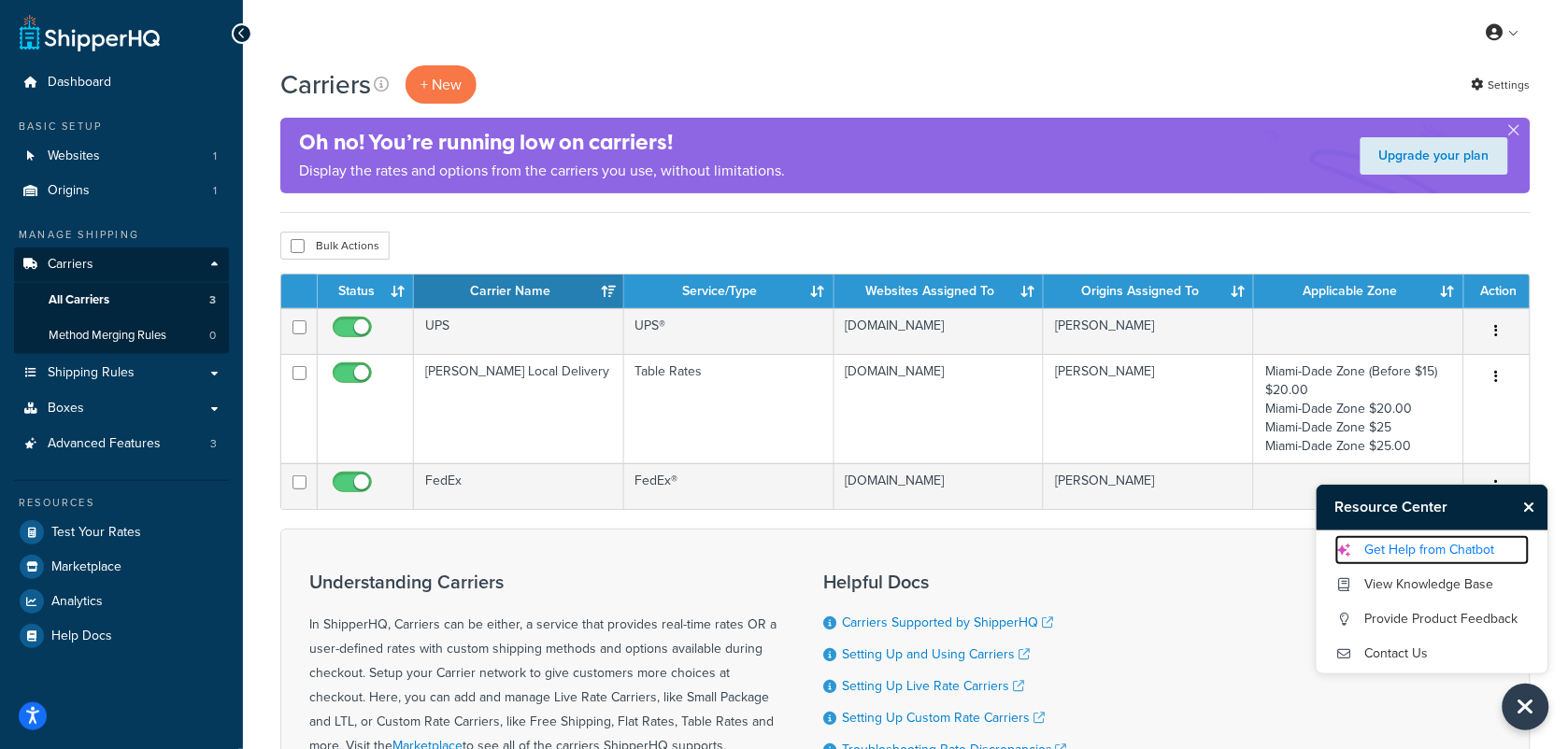
click at [1416, 542] on link "Get Help from Chatbot" at bounding box center [1432, 550] width 195 height 30
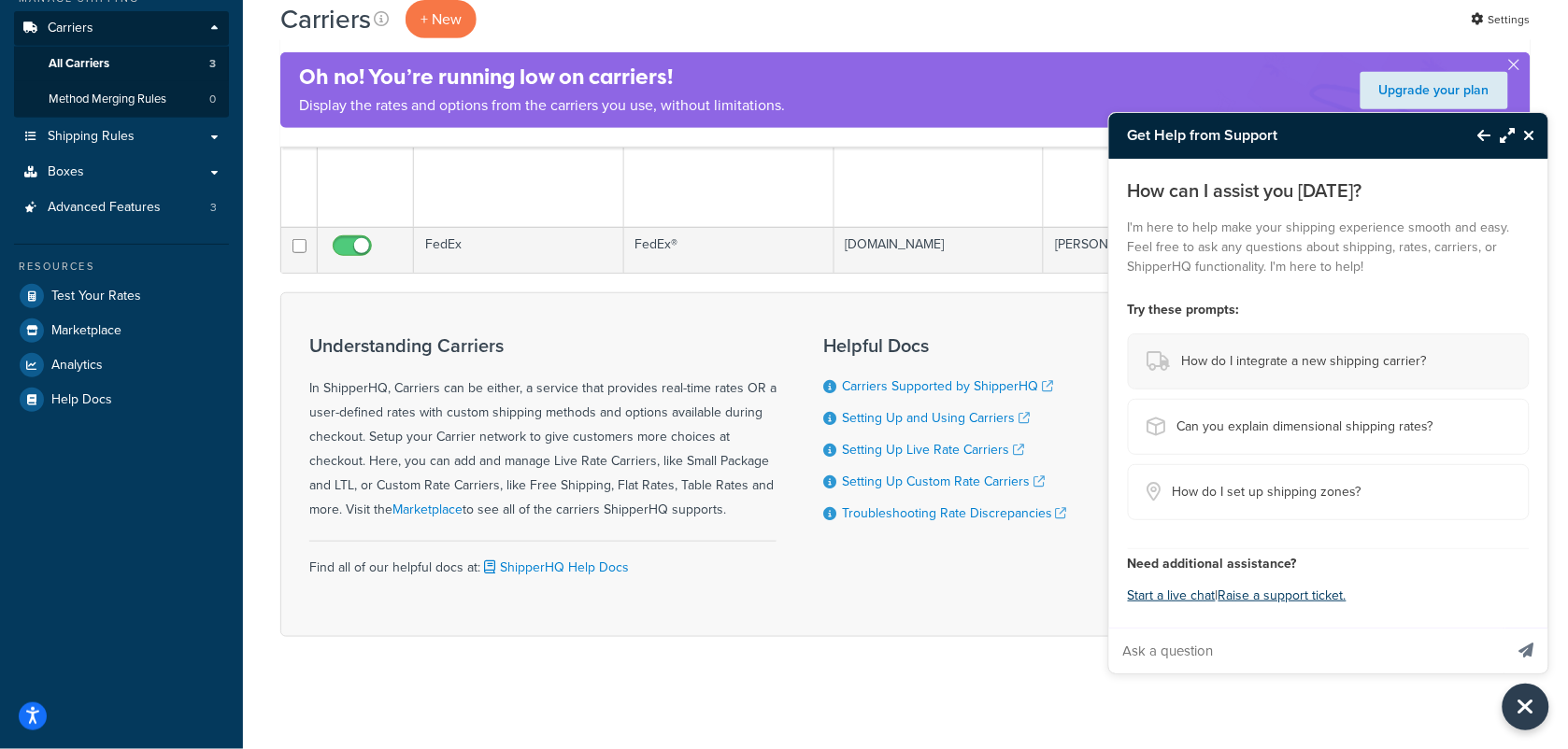
scroll to position [239, 0]
click at [1169, 595] on button "Start a live chat" at bounding box center [1171, 596] width 88 height 26
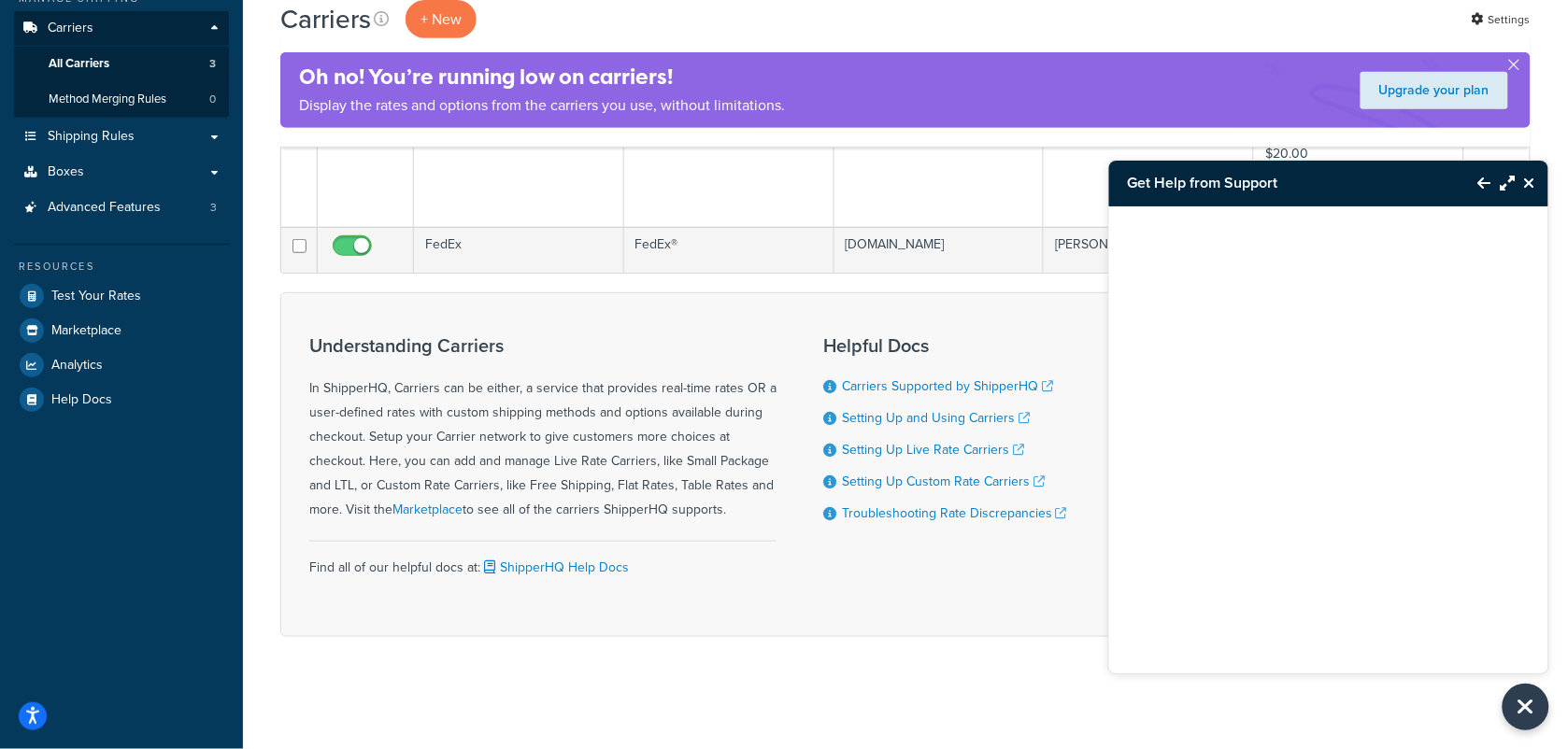
click at [902, 26] on div "Carriers + New Settings" at bounding box center [905, 19] width 1250 height 39
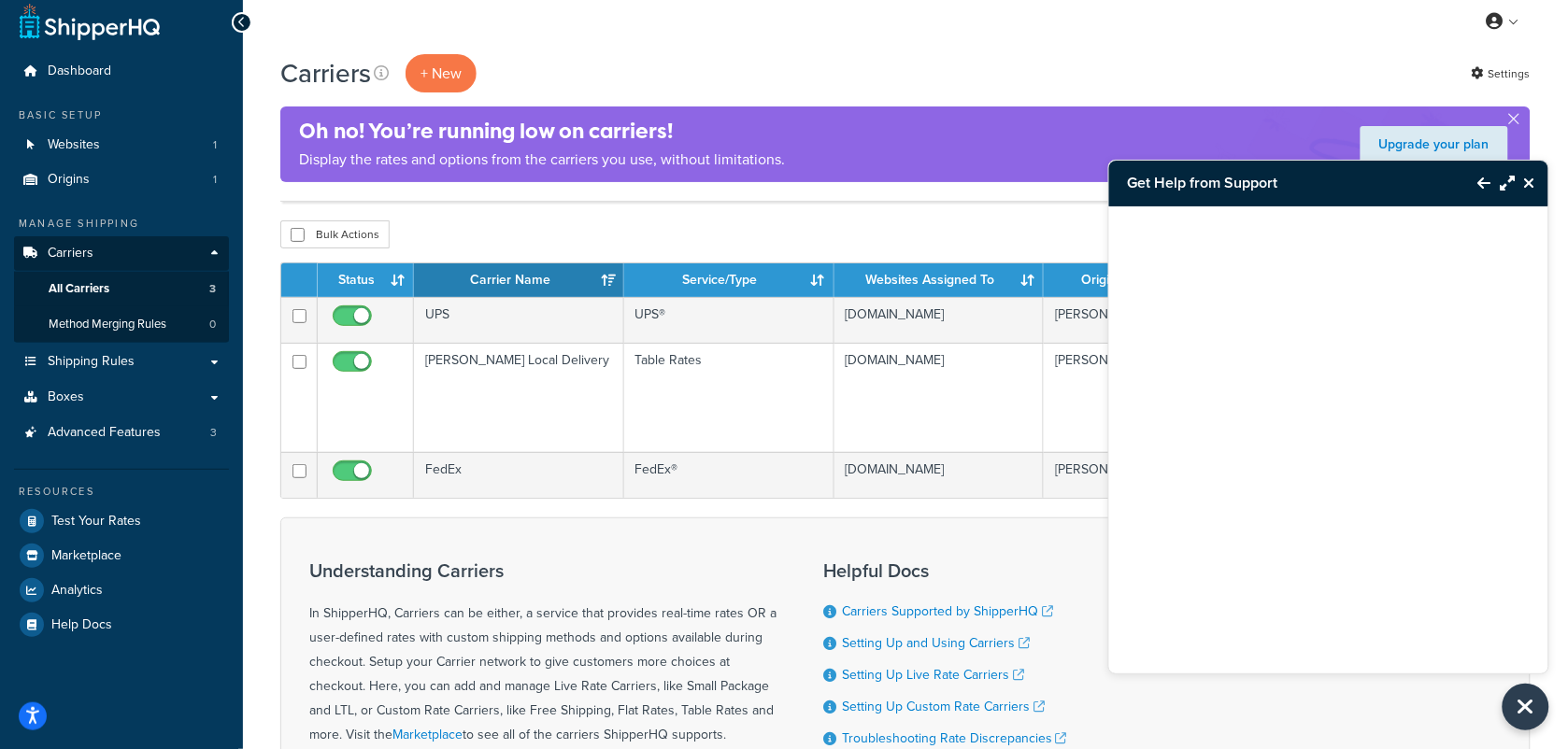
scroll to position [0, 0]
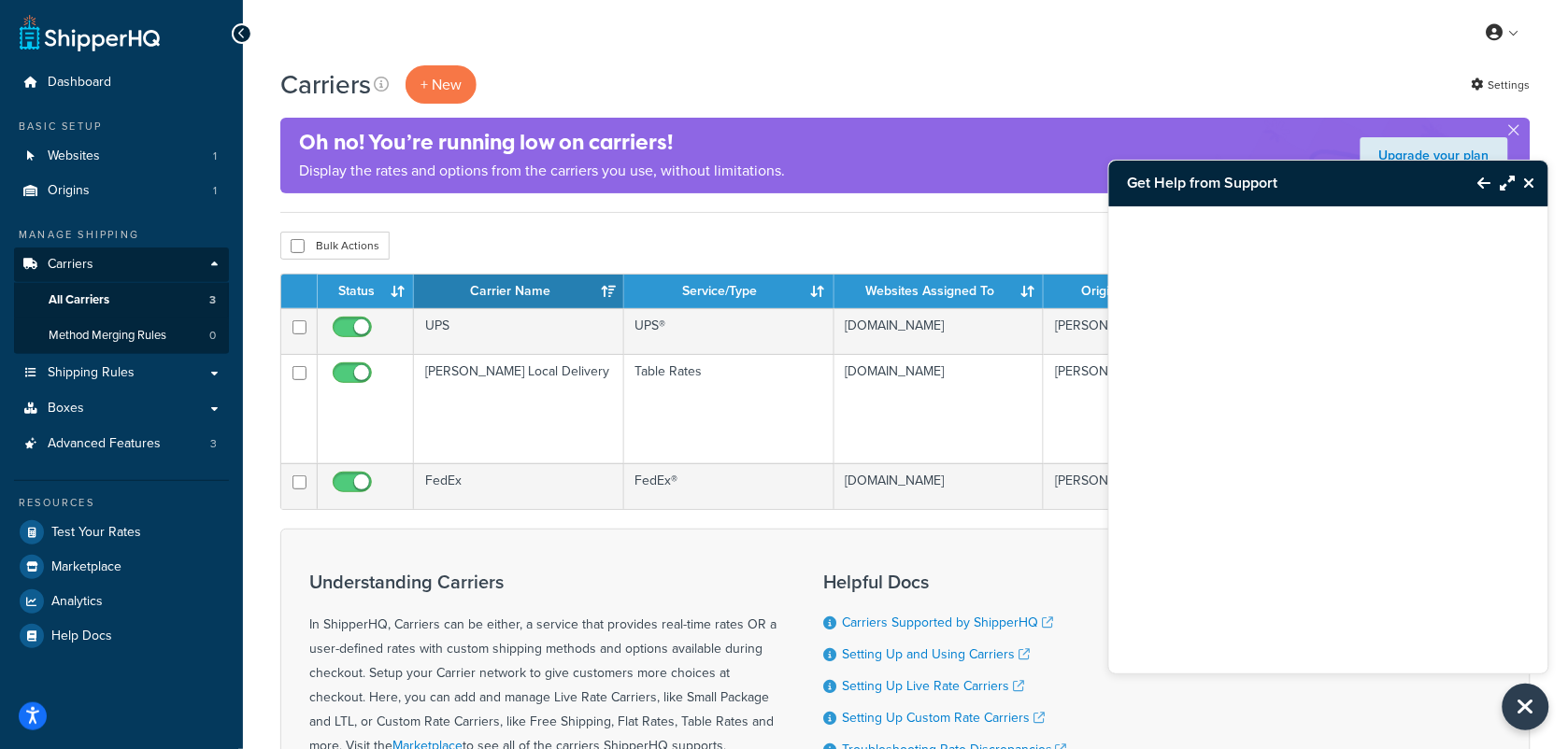
click at [786, 80] on div "Carriers + New Settings" at bounding box center [905, 84] width 1250 height 39
